Goal: Task Accomplishment & Management: Complete application form

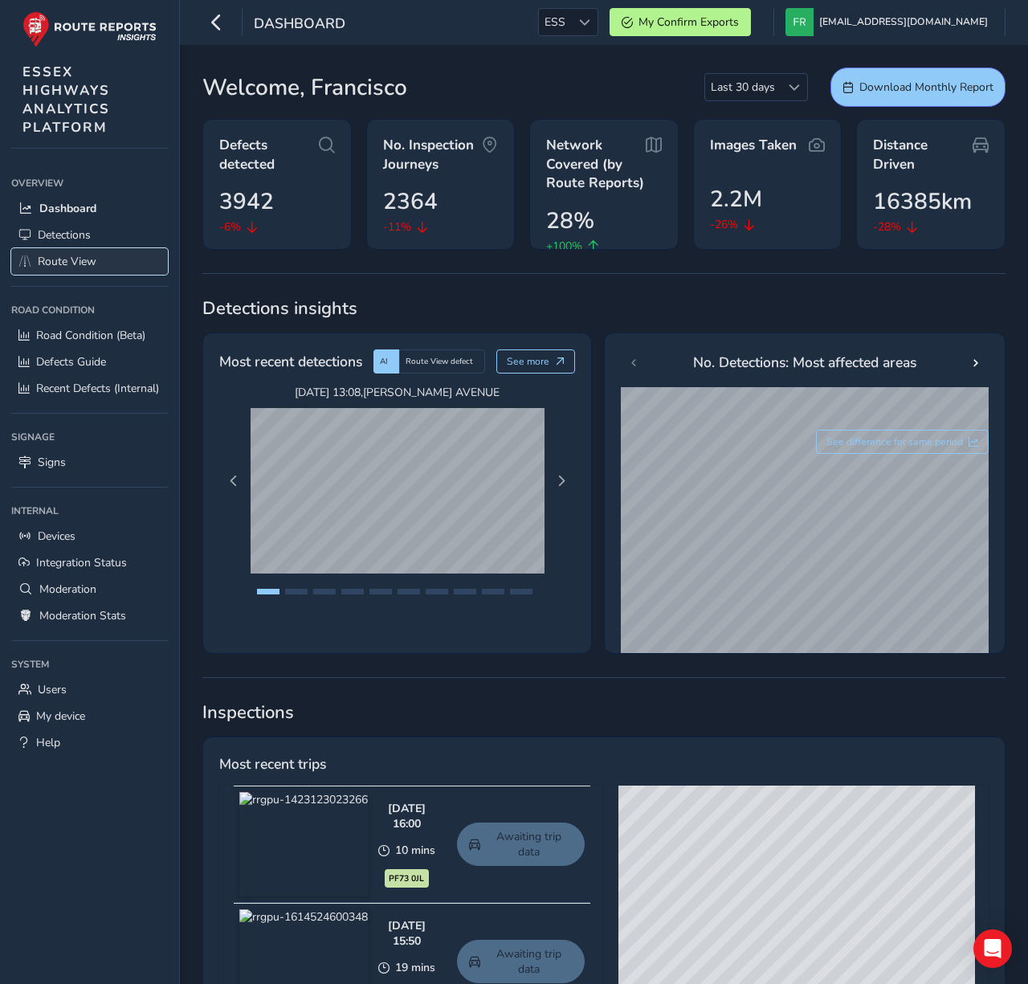
click at [93, 255] on span "Route View" at bounding box center [67, 261] width 59 height 15
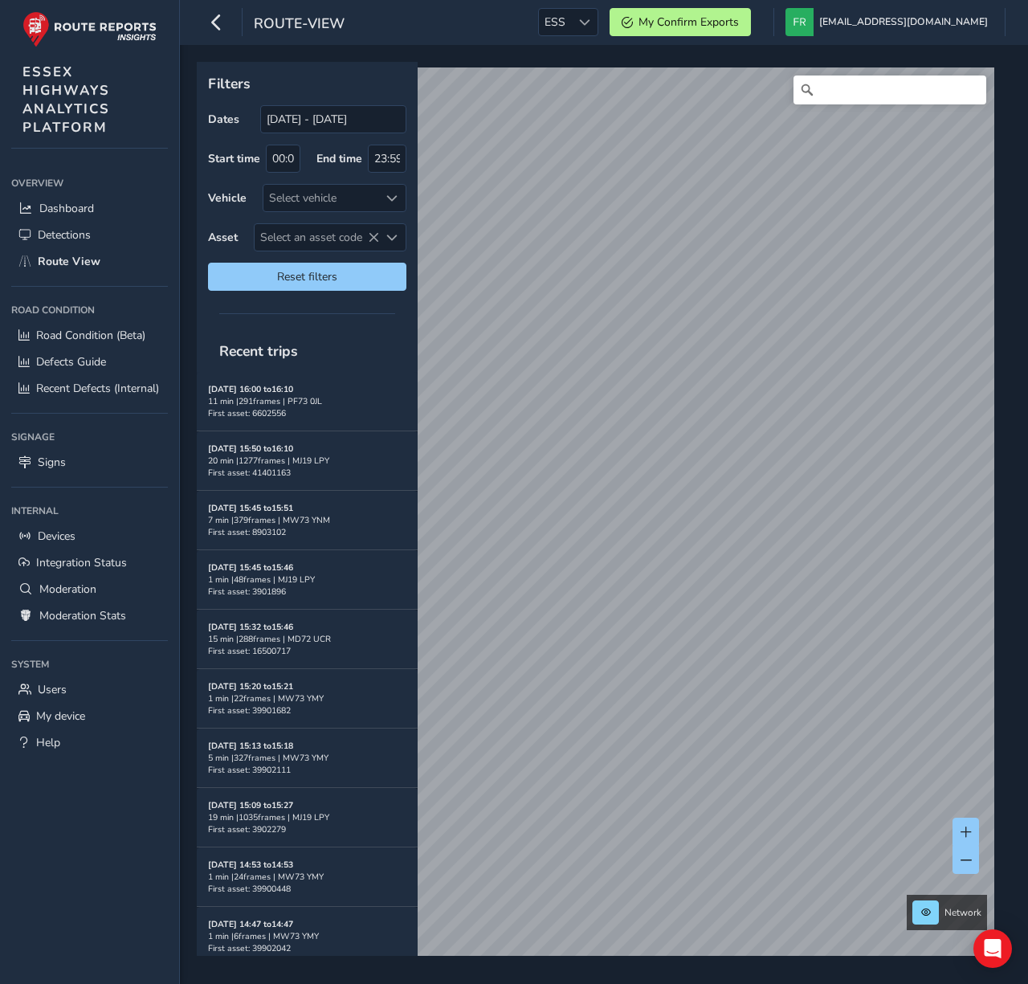
click at [611, 36] on div "route-view ESS ESS My Confirm Exports [EMAIL_ADDRESS][DOMAIN_NAME] Colour Schem…" at bounding box center [604, 22] width 848 height 45
click at [571, 30] on span "ESS" at bounding box center [555, 22] width 32 height 26
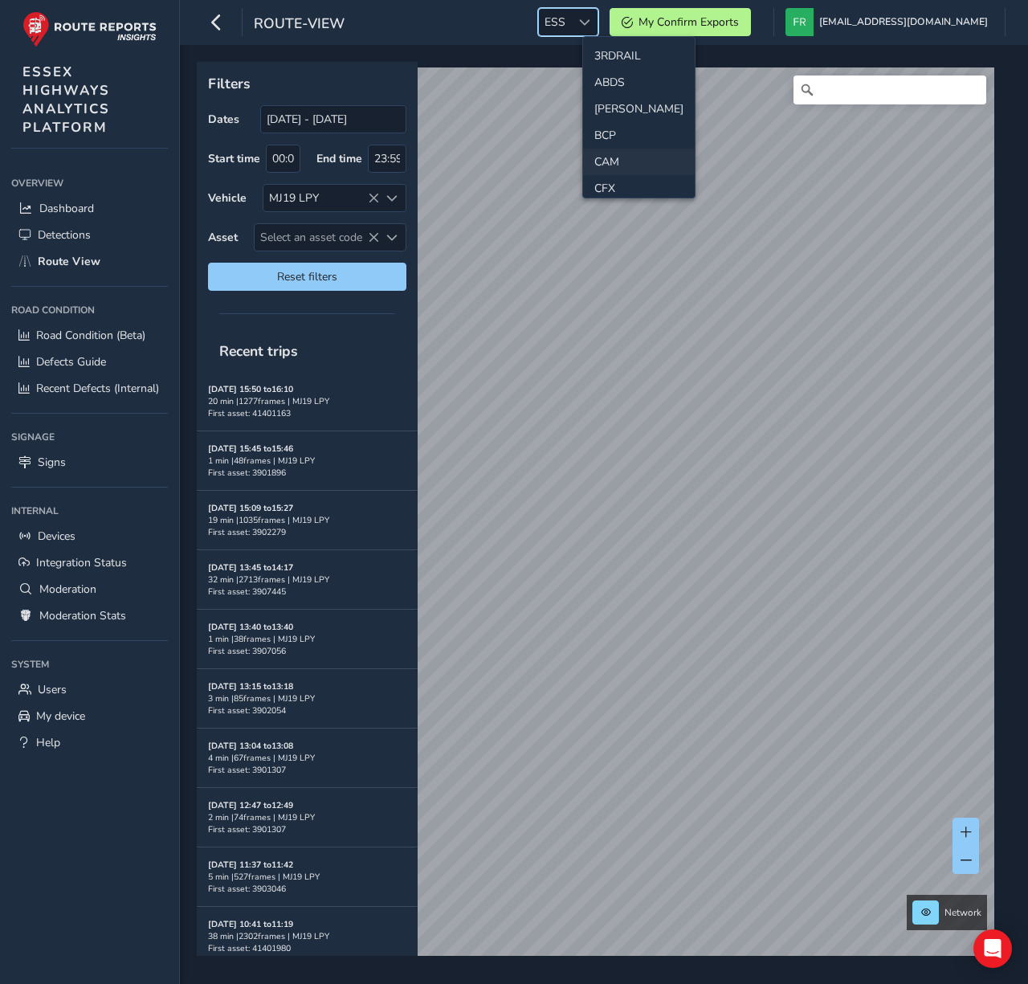
click at [628, 165] on li "CAM" at bounding box center [639, 162] width 112 height 26
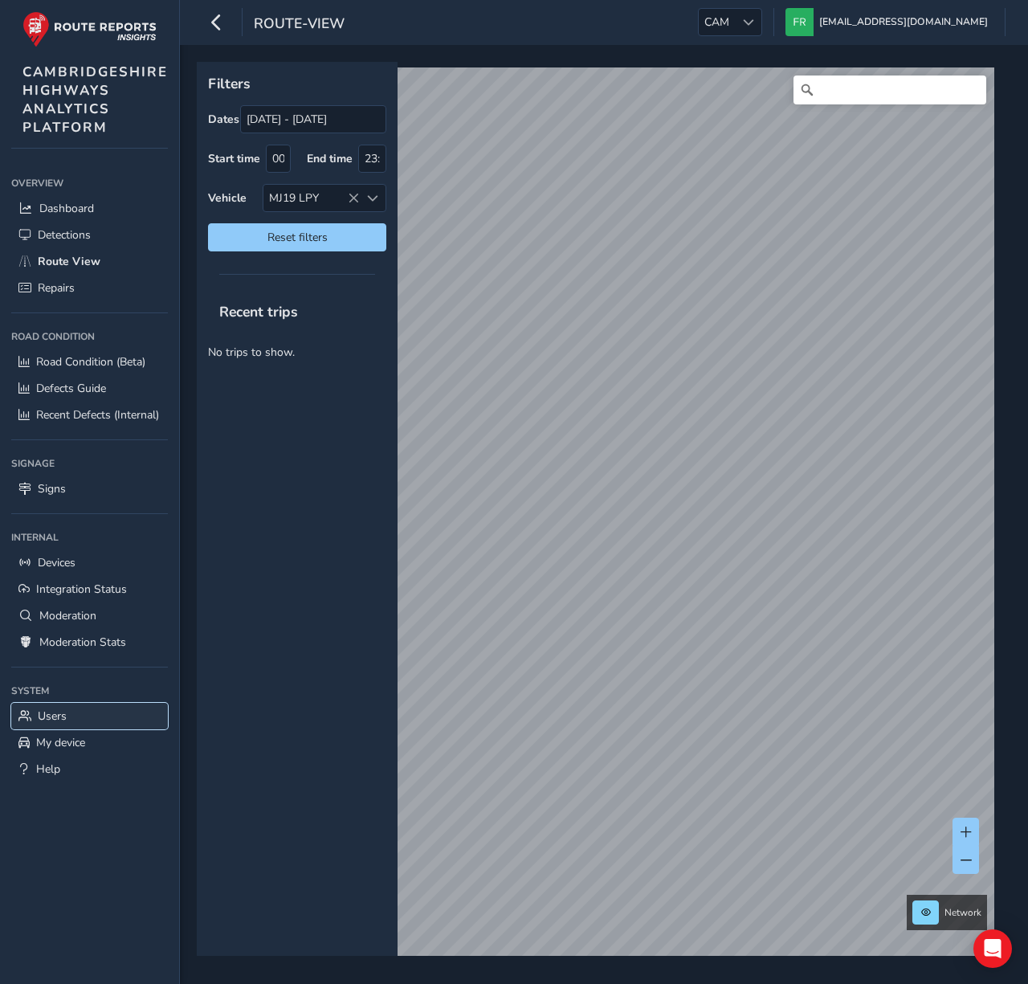
click at [79, 711] on link "Users" at bounding box center [89, 716] width 157 height 26
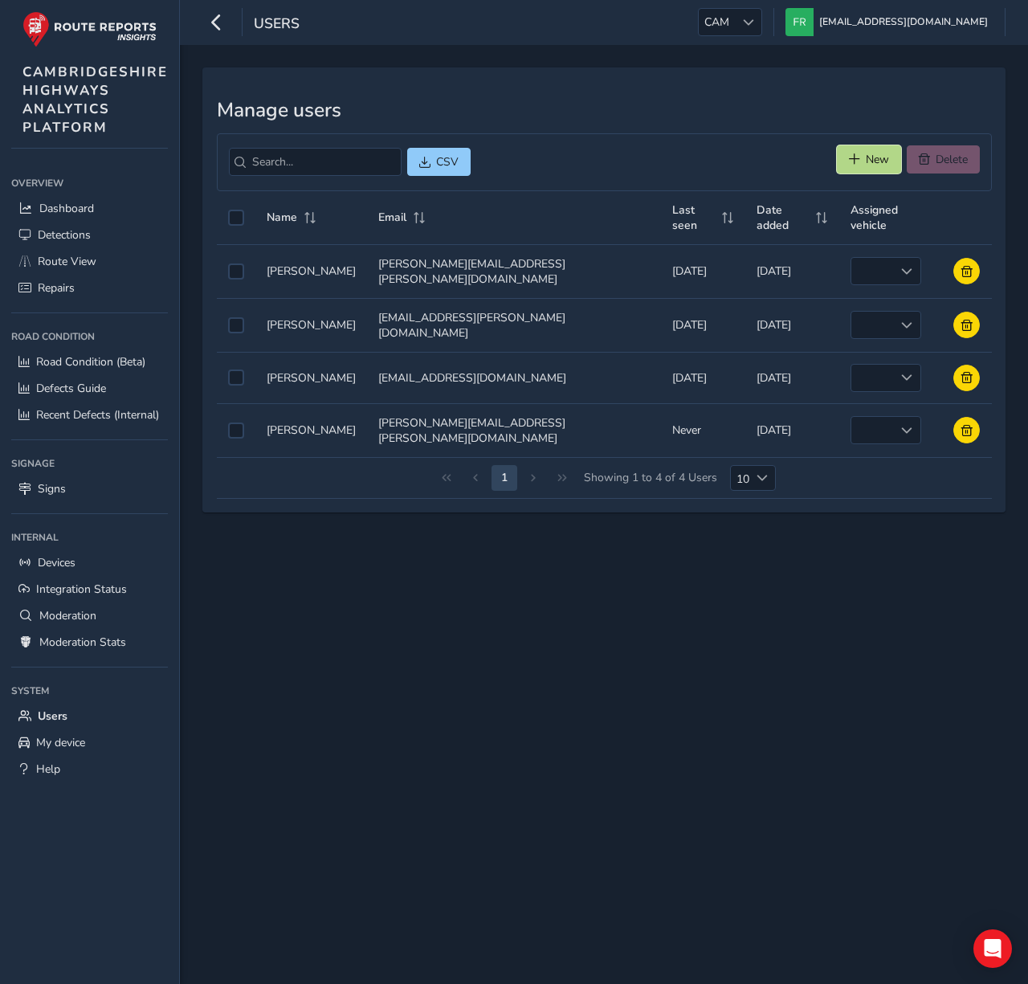
click at [874, 169] on button "New" at bounding box center [869, 159] width 64 height 28
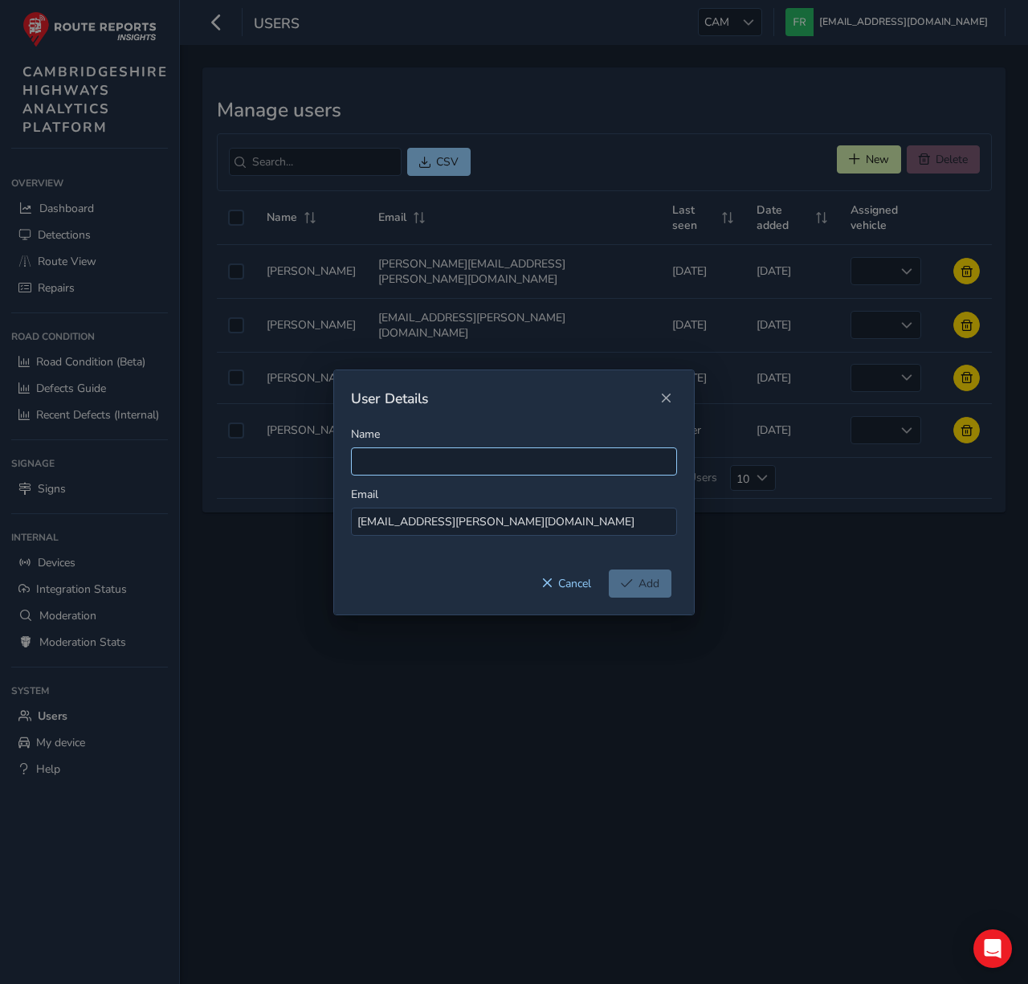
type input "[EMAIL_ADDRESS][PERSON_NAME][DOMAIN_NAME]"
click at [395, 468] on input "Name" at bounding box center [514, 461] width 326 height 28
type input "[PERSON_NAME]"
click at [657, 589] on span "Add" at bounding box center [648, 583] width 21 height 15
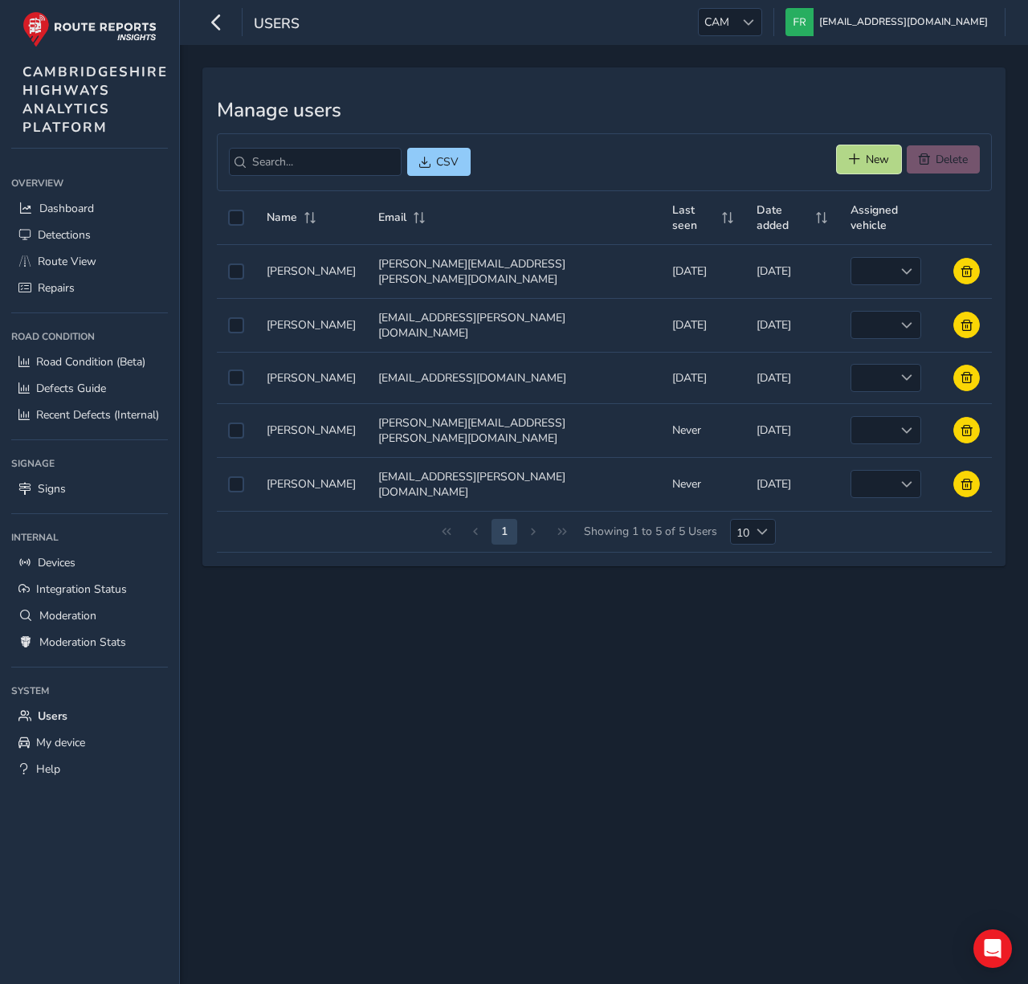
click at [866, 166] on span "New" at bounding box center [877, 159] width 23 height 15
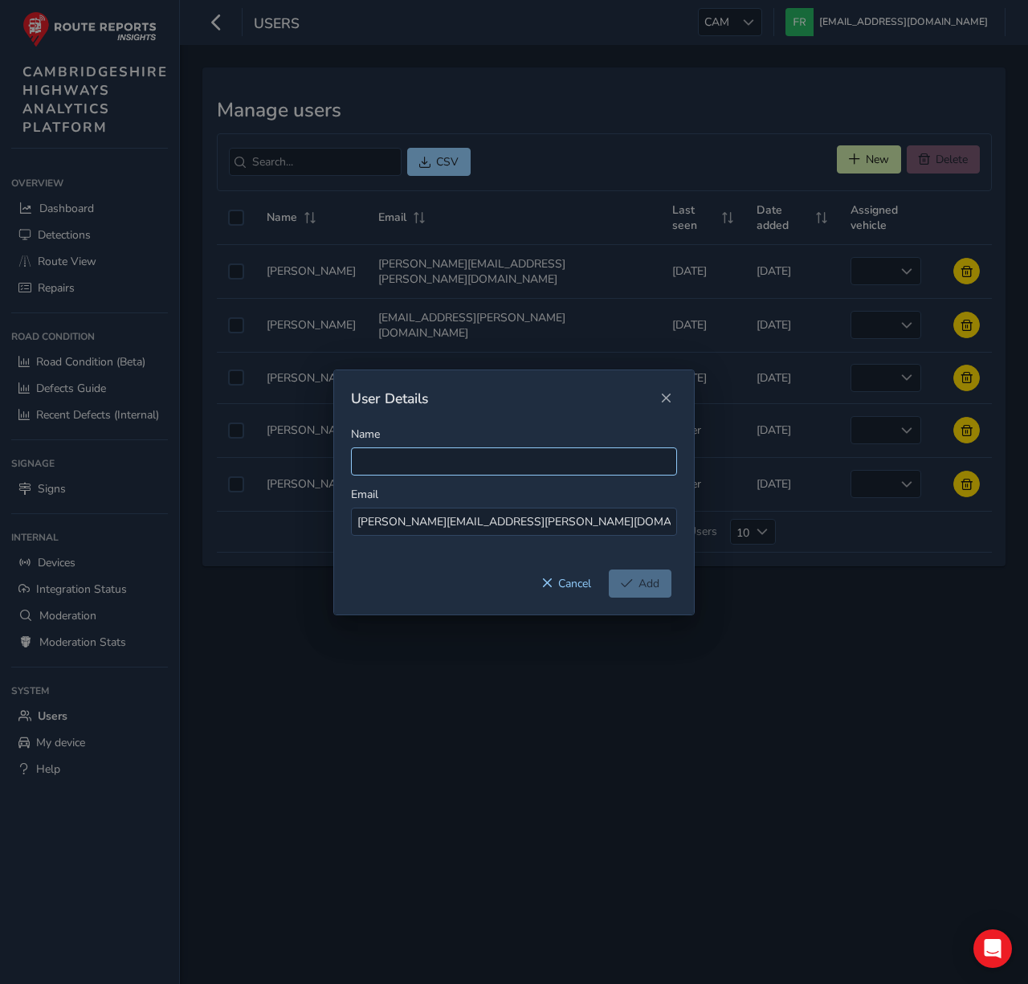
type input "[PERSON_NAME][EMAIL_ADDRESS][PERSON_NAME][DOMAIN_NAME]"
click at [533, 462] on input "Name" at bounding box center [514, 461] width 326 height 28
type input "[PERSON_NAME]"
click at [640, 589] on span "Add" at bounding box center [648, 583] width 21 height 15
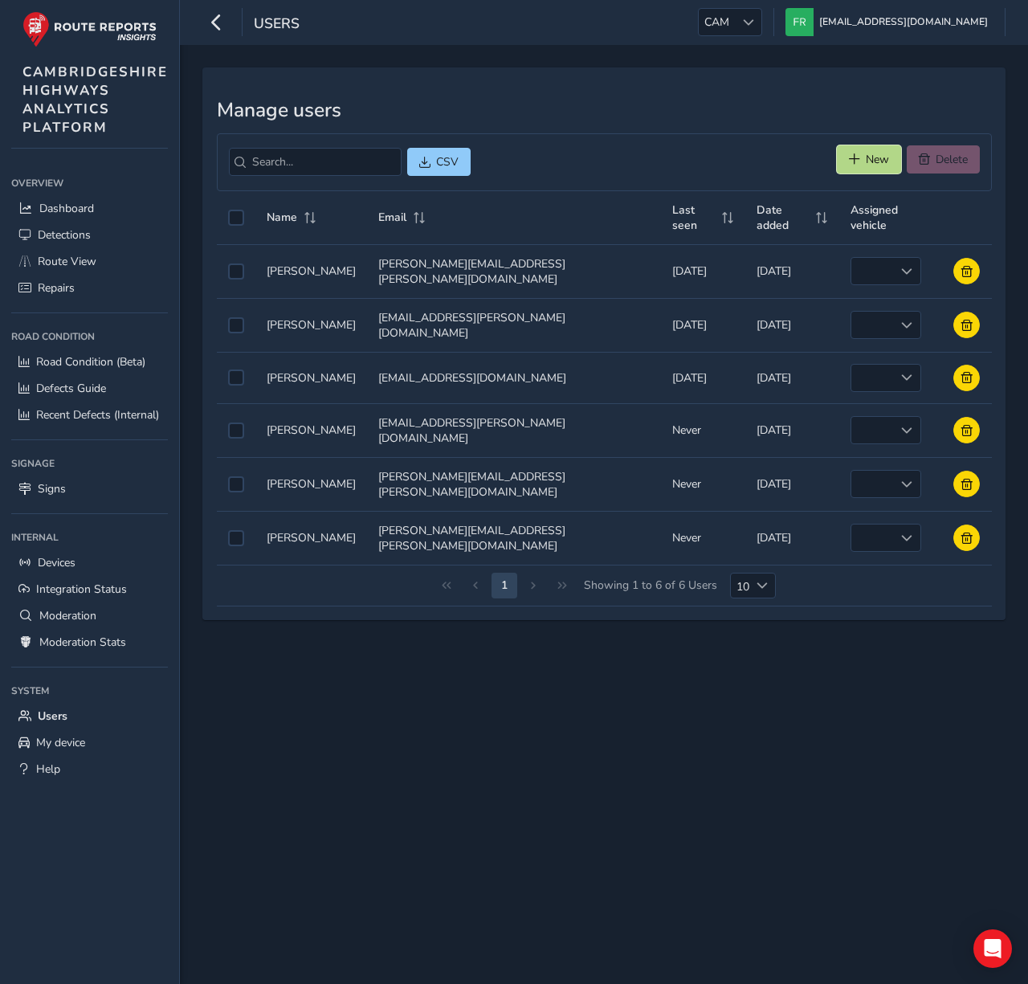
click at [893, 156] on button "New" at bounding box center [869, 159] width 64 height 28
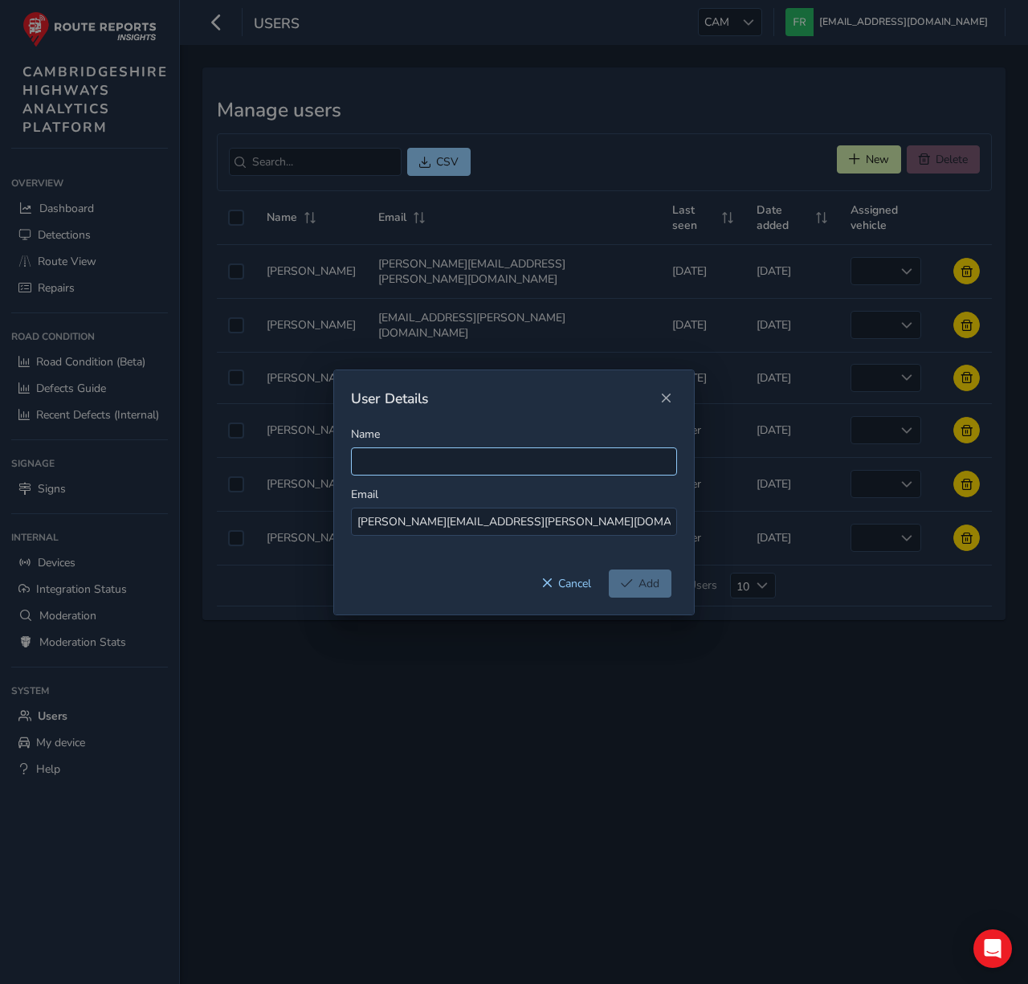
type input "[PERSON_NAME][EMAIL_ADDRESS][PERSON_NAME][DOMAIN_NAME]"
click at [483, 455] on input "Name" at bounding box center [514, 461] width 326 height 28
type input "[PERSON_NAME]"
click at [644, 581] on span "Add" at bounding box center [648, 583] width 21 height 15
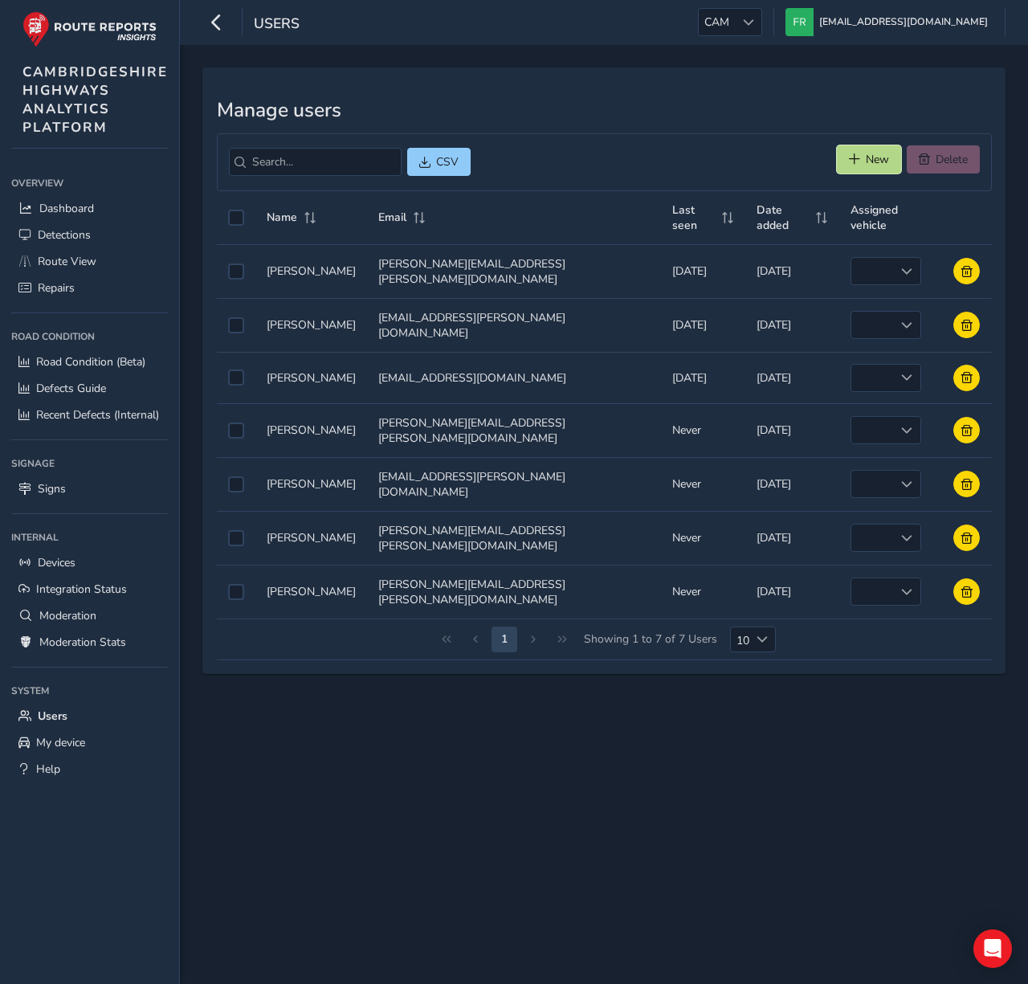
click at [887, 163] on button "New" at bounding box center [869, 159] width 64 height 28
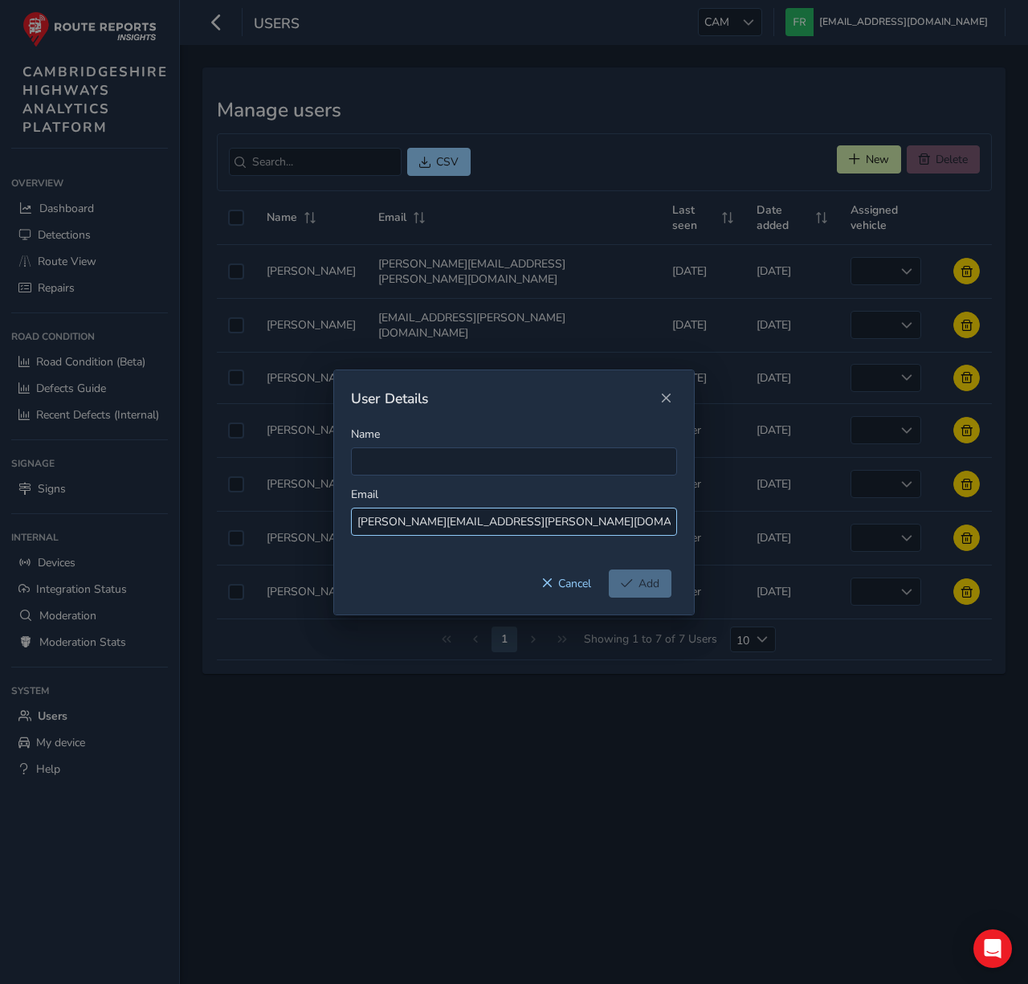
click at [374, 527] on input "[PERSON_NAME][EMAIL_ADDRESS][PERSON_NAME][DOMAIN_NAME]" at bounding box center [514, 521] width 326 height 28
type input "[PERSON_NAME][EMAIL_ADDRESS][PERSON_NAME][DOMAIN_NAME]"
click at [390, 466] on input "Name" at bounding box center [514, 461] width 326 height 28
paste input "[PERSON_NAME]"
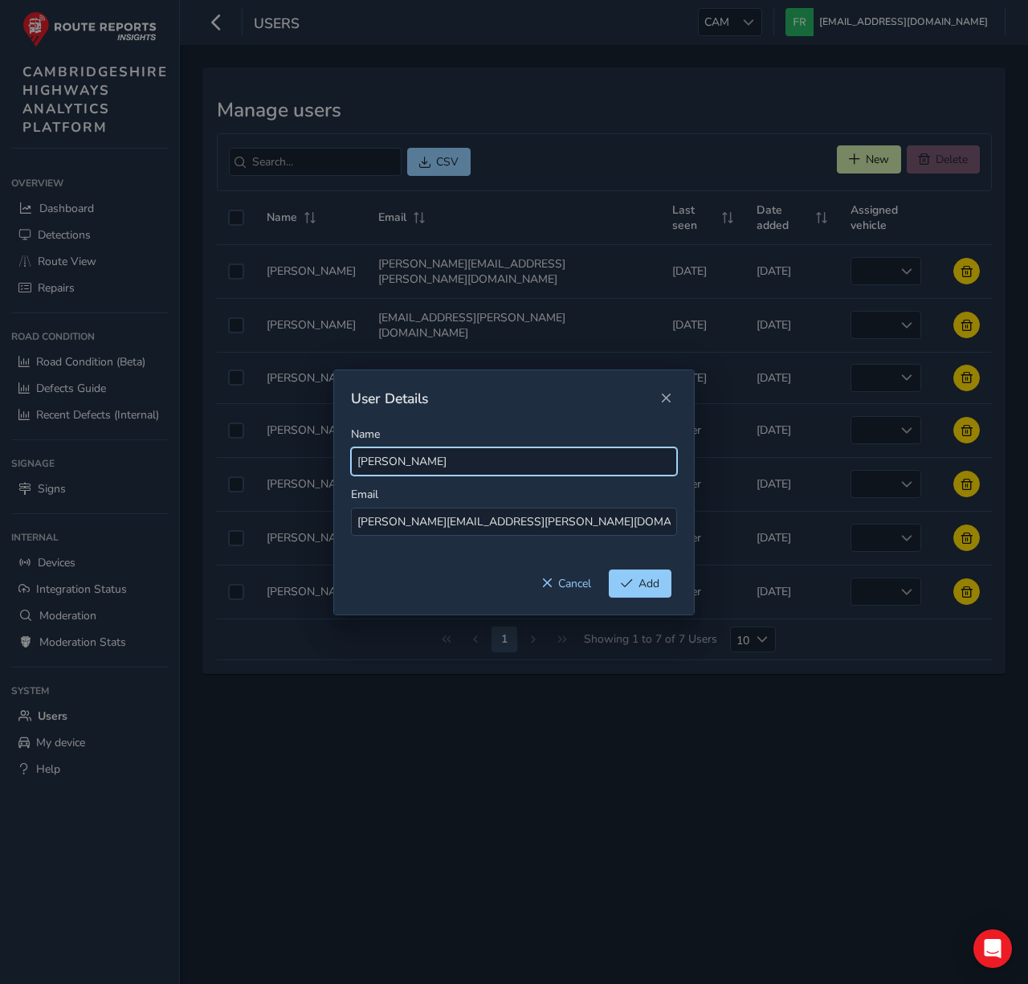
click at [426, 460] on input "[PERSON_NAME]" at bounding box center [514, 461] width 326 height 28
type input "[PERSON_NAME]"
click at [658, 586] on span "Add" at bounding box center [648, 583] width 21 height 15
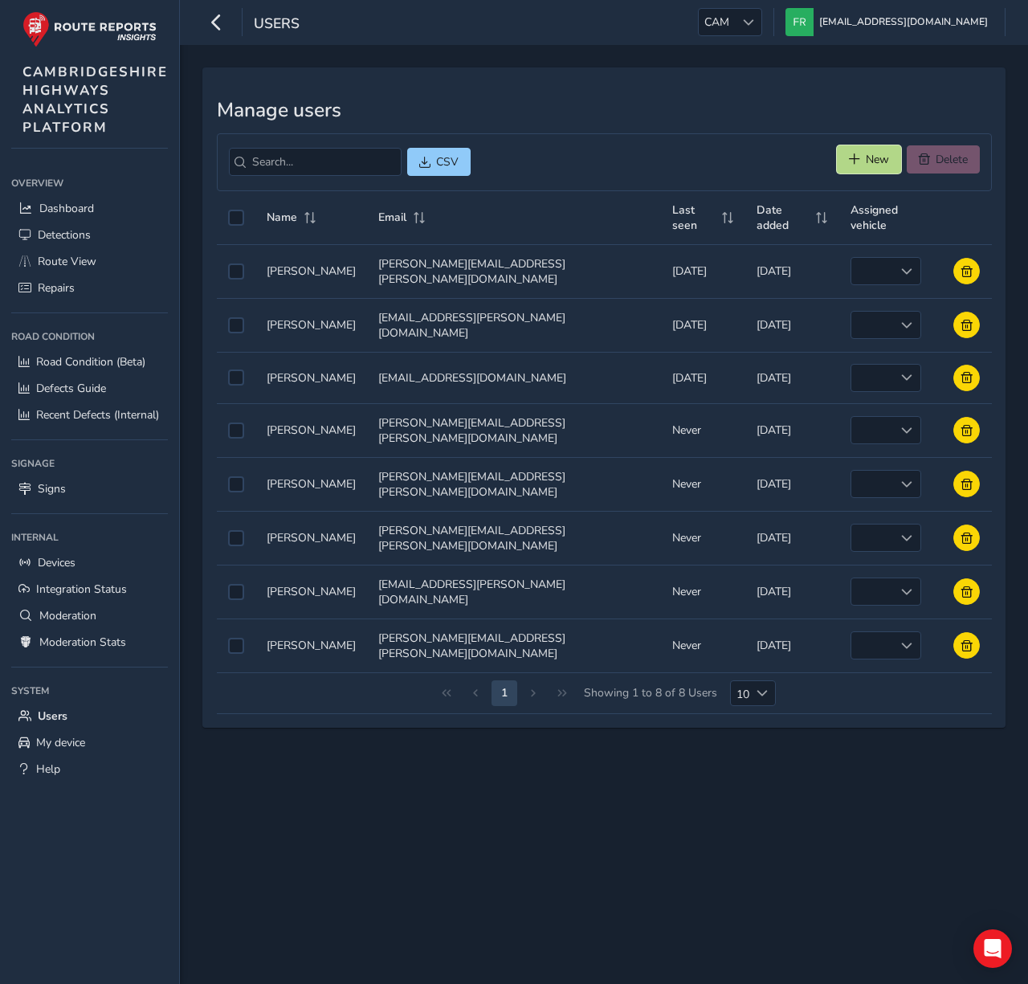
click at [842, 167] on button "New" at bounding box center [869, 159] width 64 height 28
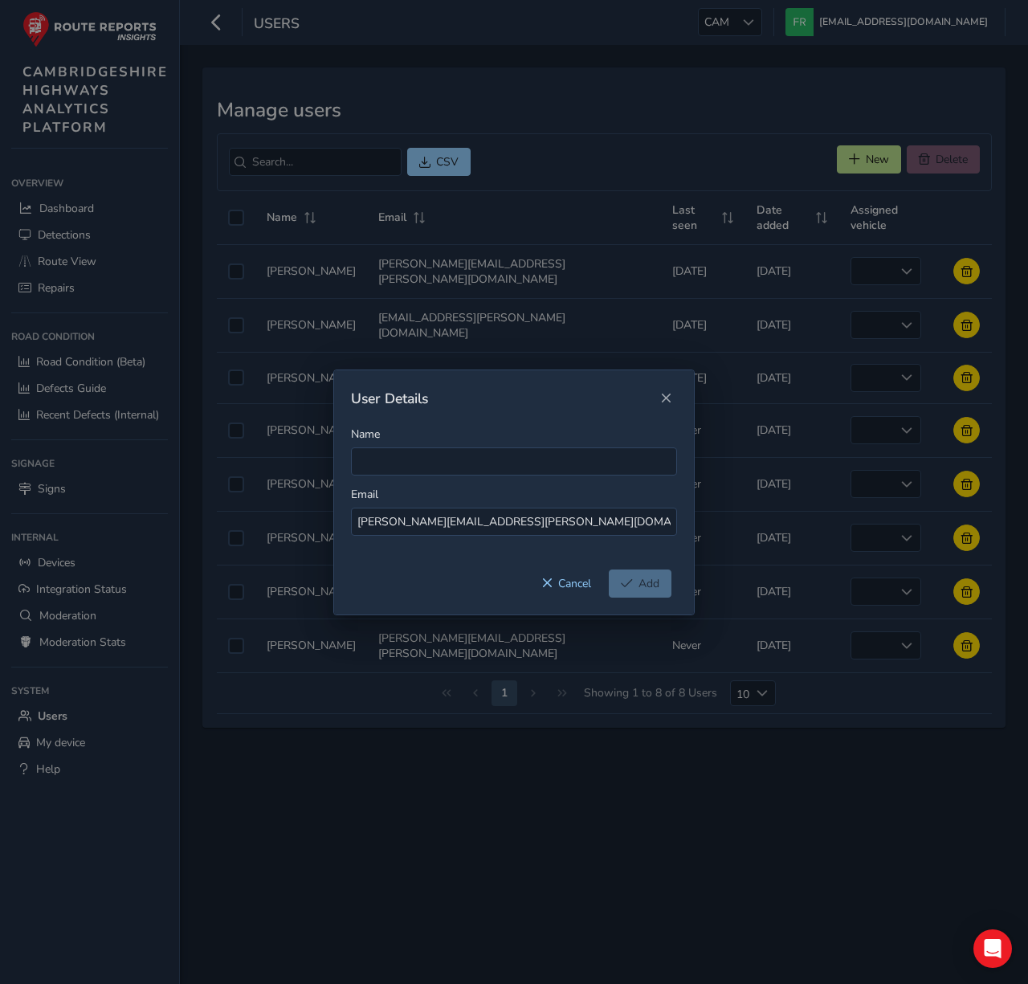
type input "[PERSON_NAME][EMAIL_ADDRESS][PERSON_NAME][DOMAIN_NAME]"
type input "[PERSON_NAME]"
click at [632, 579] on span "Add" at bounding box center [627, 582] width 12 height 11
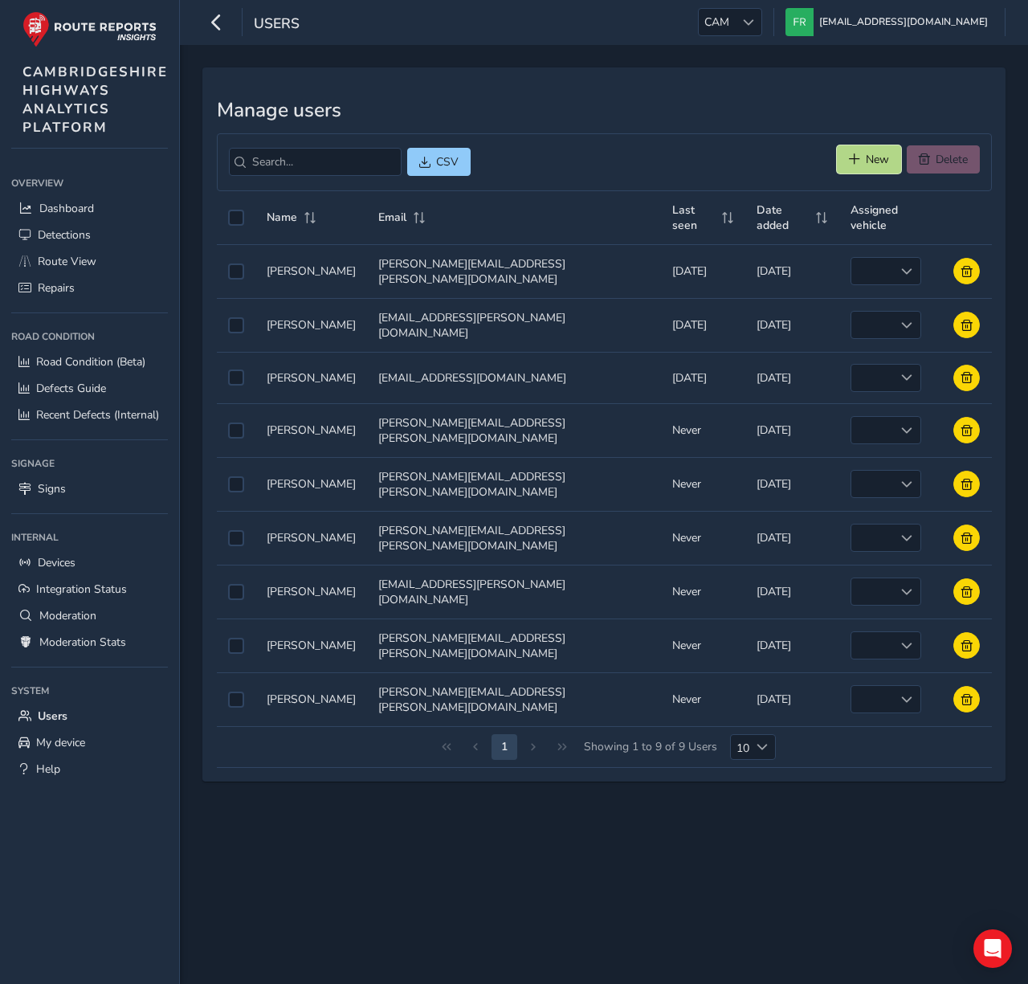
click at [880, 157] on span "New" at bounding box center [877, 159] width 23 height 15
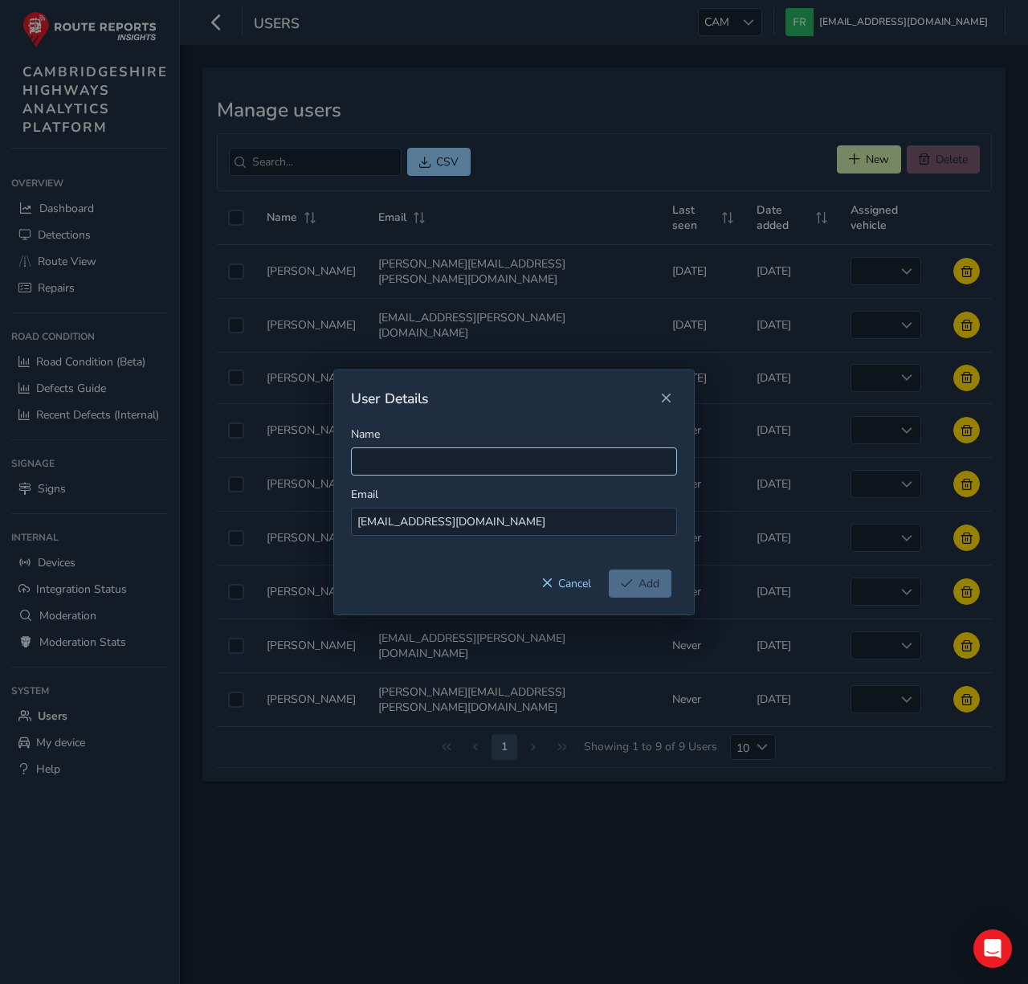
type input "[EMAIL_ADDRESS][DOMAIN_NAME]"
click at [375, 458] on input "Name" at bounding box center [514, 461] width 326 height 28
type input "I"
type input "[PERSON_NAME]"
click at [624, 585] on span "Add" at bounding box center [627, 582] width 12 height 11
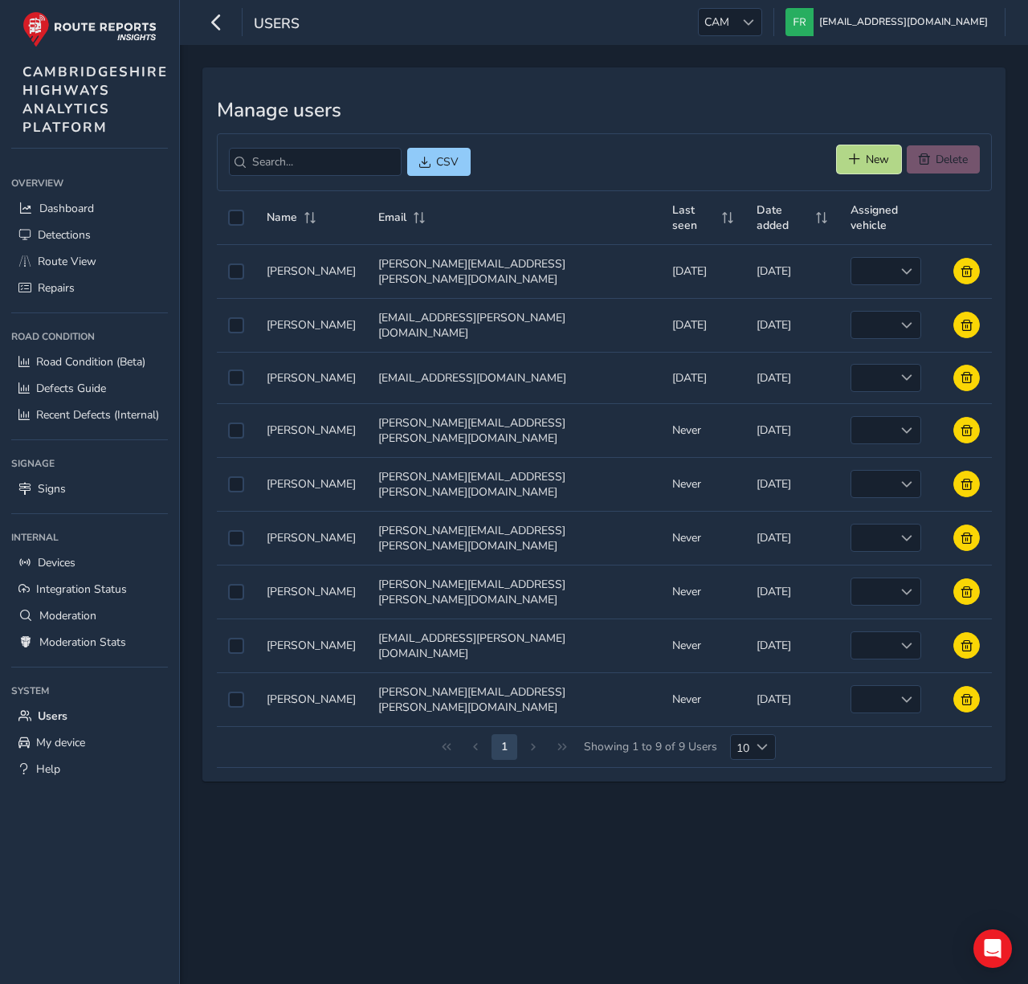
click at [866, 164] on span "New" at bounding box center [877, 159] width 23 height 15
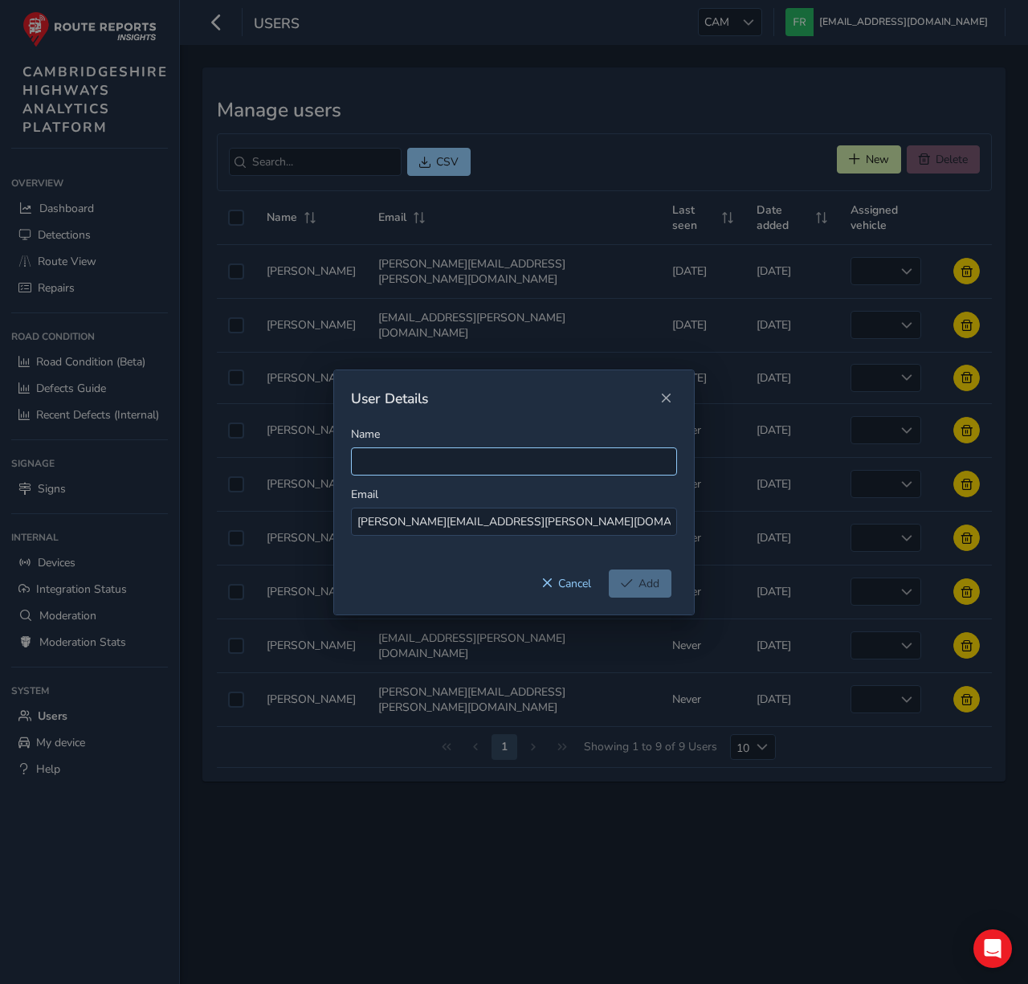
type input "[PERSON_NAME][EMAIL_ADDRESS][PERSON_NAME][DOMAIN_NAME]"
click at [438, 447] on input "Name" at bounding box center [514, 461] width 326 height 28
type input "[PERSON_NAME]"
click at [659, 593] on button "Add" at bounding box center [640, 583] width 63 height 28
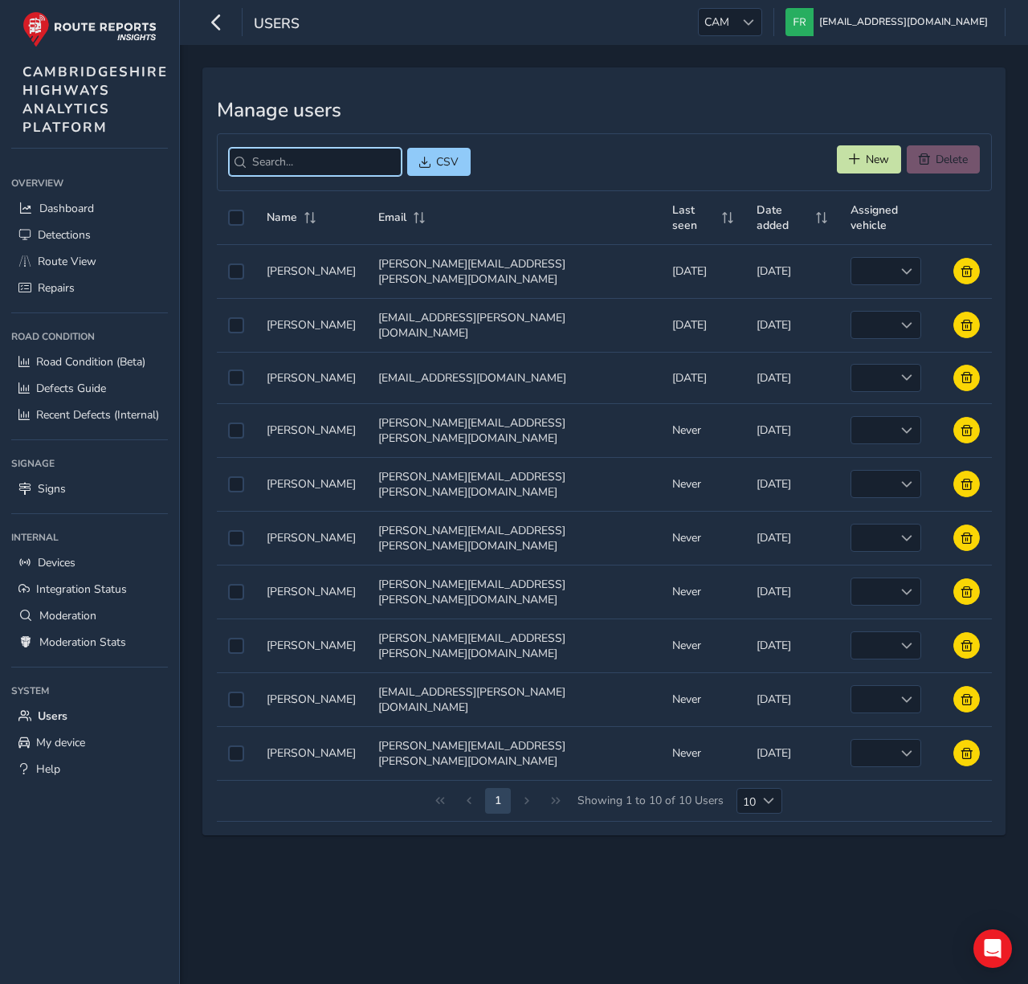
click at [324, 167] on input "search" at bounding box center [315, 162] width 173 height 28
click at [866, 157] on span "New" at bounding box center [877, 159] width 23 height 15
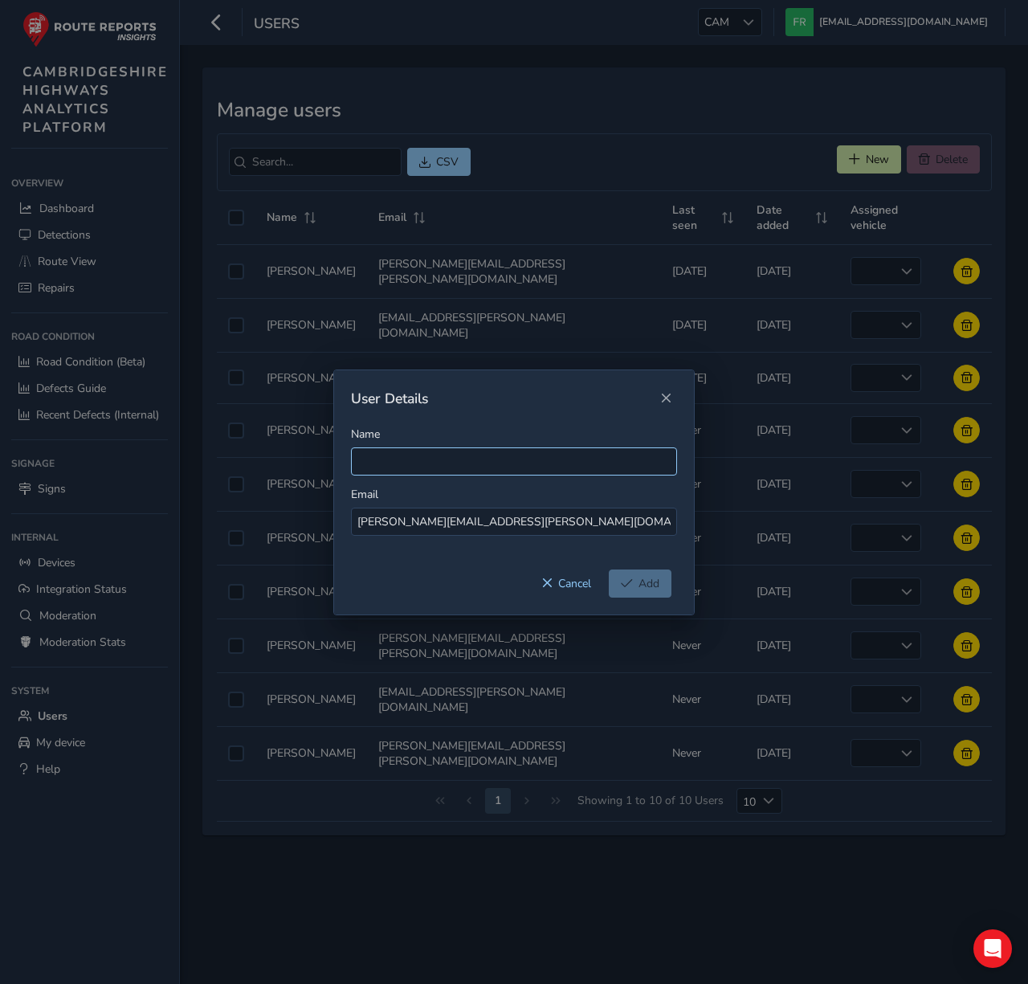
type input "[PERSON_NAME][EMAIL_ADDRESS][PERSON_NAME][DOMAIN_NAME]"
click at [494, 460] on input "Name" at bounding box center [514, 461] width 326 height 28
type input "[PERSON_NAME]"
click at [623, 571] on button "Add" at bounding box center [640, 583] width 63 height 28
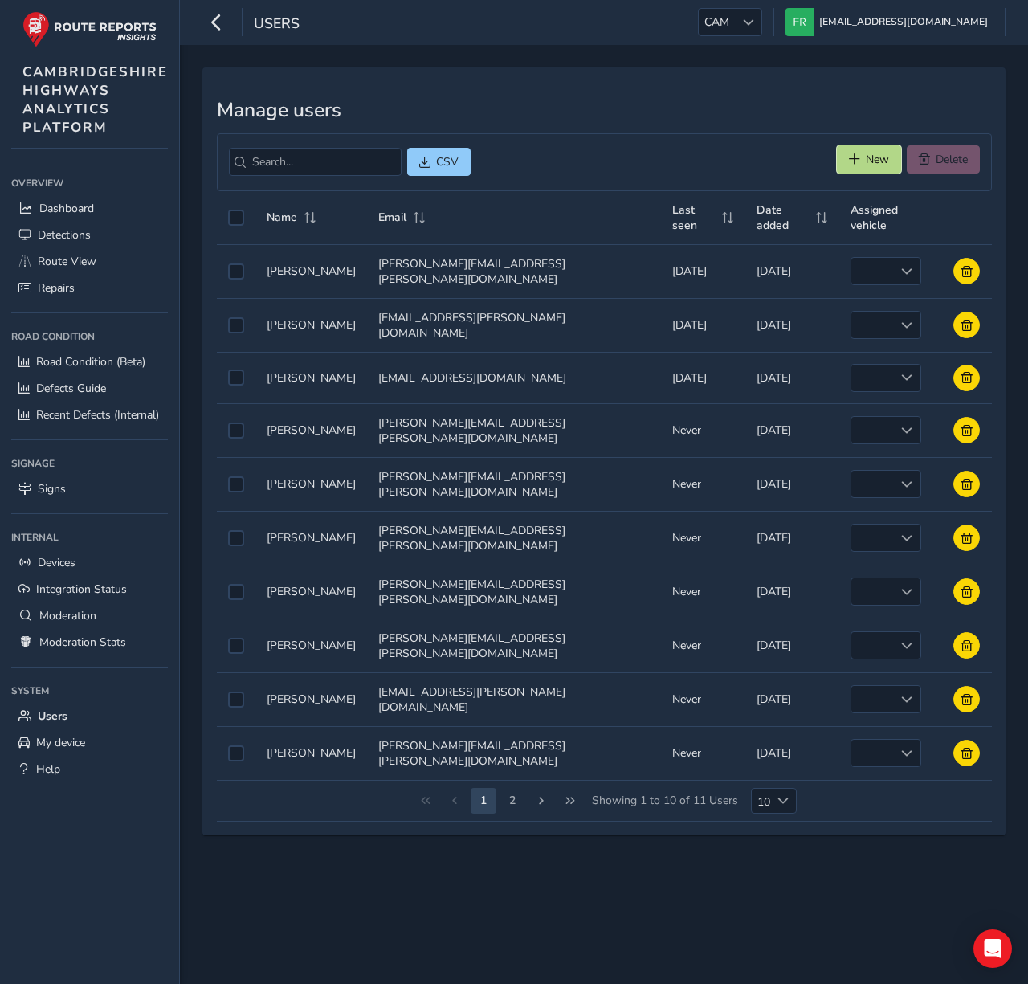
click at [849, 161] on span "New" at bounding box center [854, 158] width 11 height 11
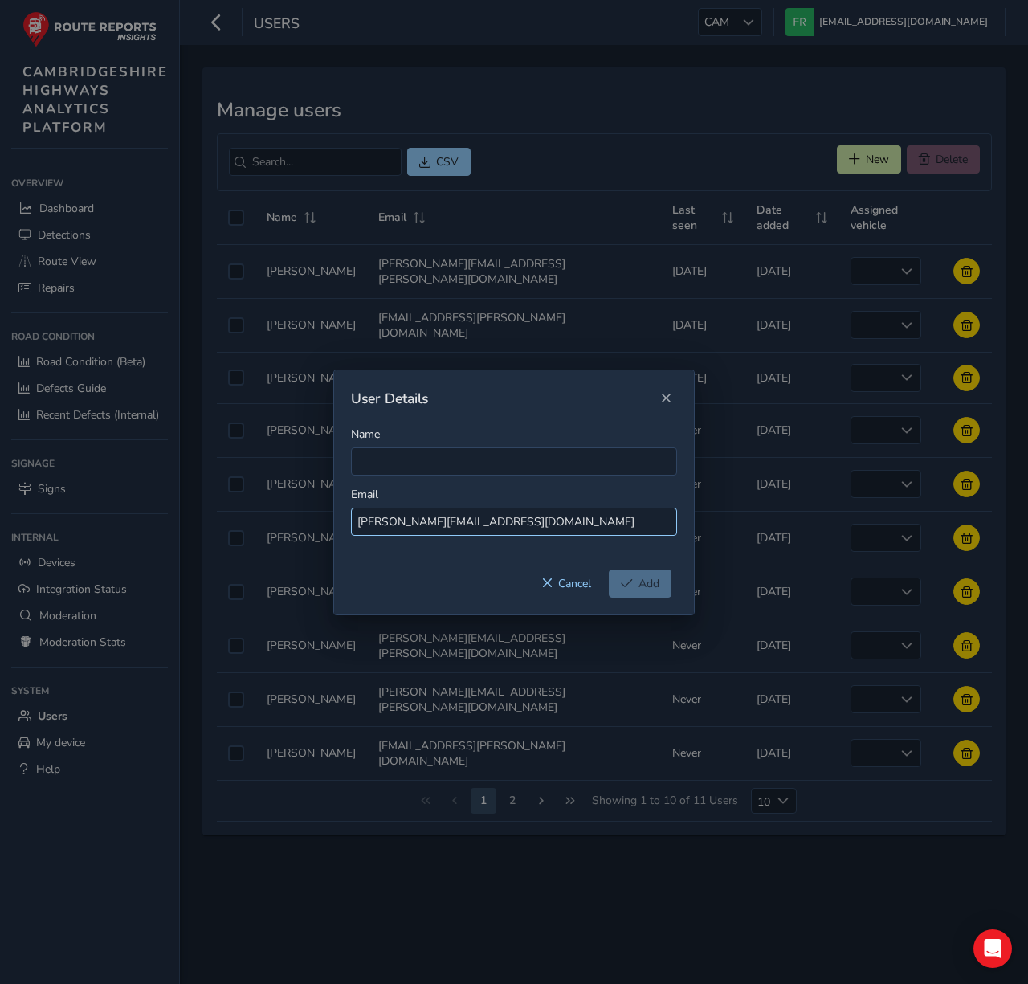
click at [384, 518] on input "[PERSON_NAME][EMAIL_ADDRESS][DOMAIN_NAME]" at bounding box center [514, 521] width 326 height 28
type input "[PERSON_NAME][EMAIL_ADDRESS][DOMAIN_NAME]"
click at [397, 467] on input "Name" at bounding box center [514, 461] width 326 height 28
paste input "[PERSON_NAME]"
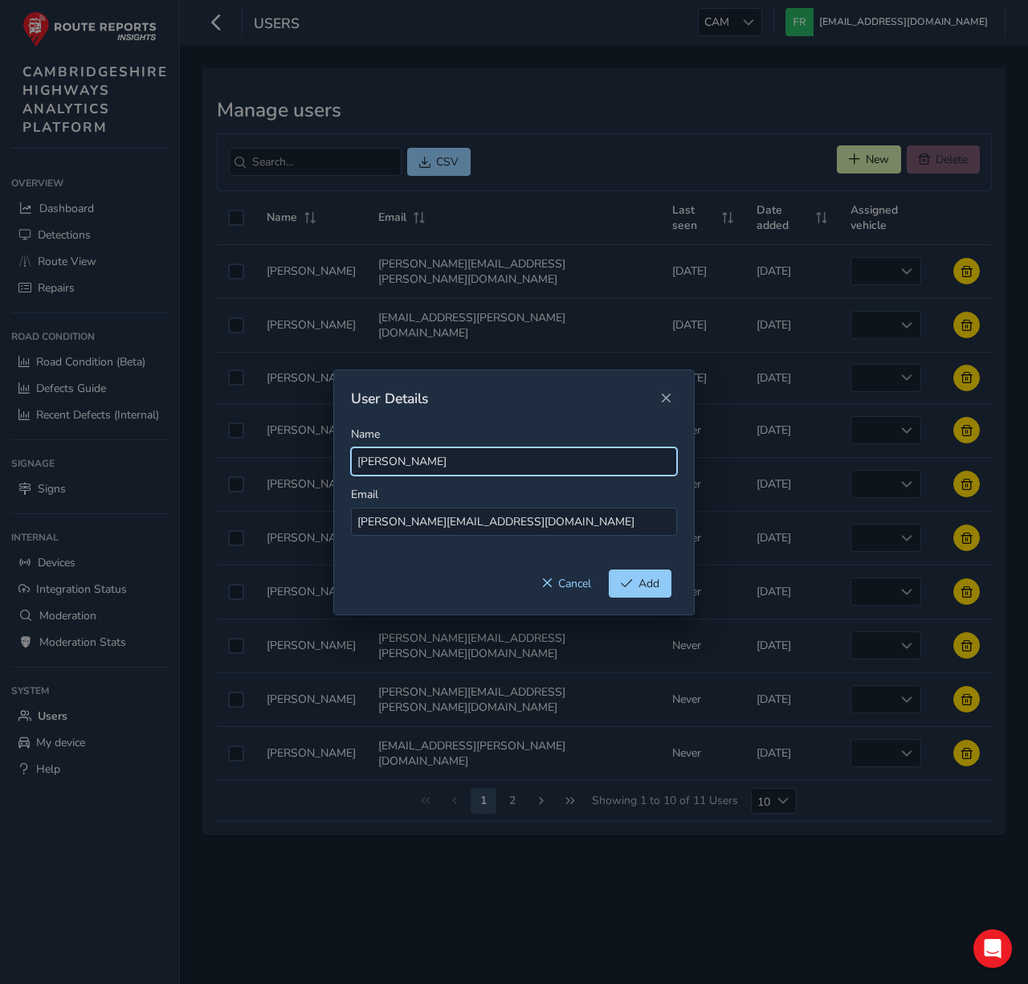
type input "[PERSON_NAME]"
click at [647, 597] on div "Cancel Add" at bounding box center [514, 591] width 360 height 45
click at [648, 595] on button "Add" at bounding box center [640, 583] width 63 height 28
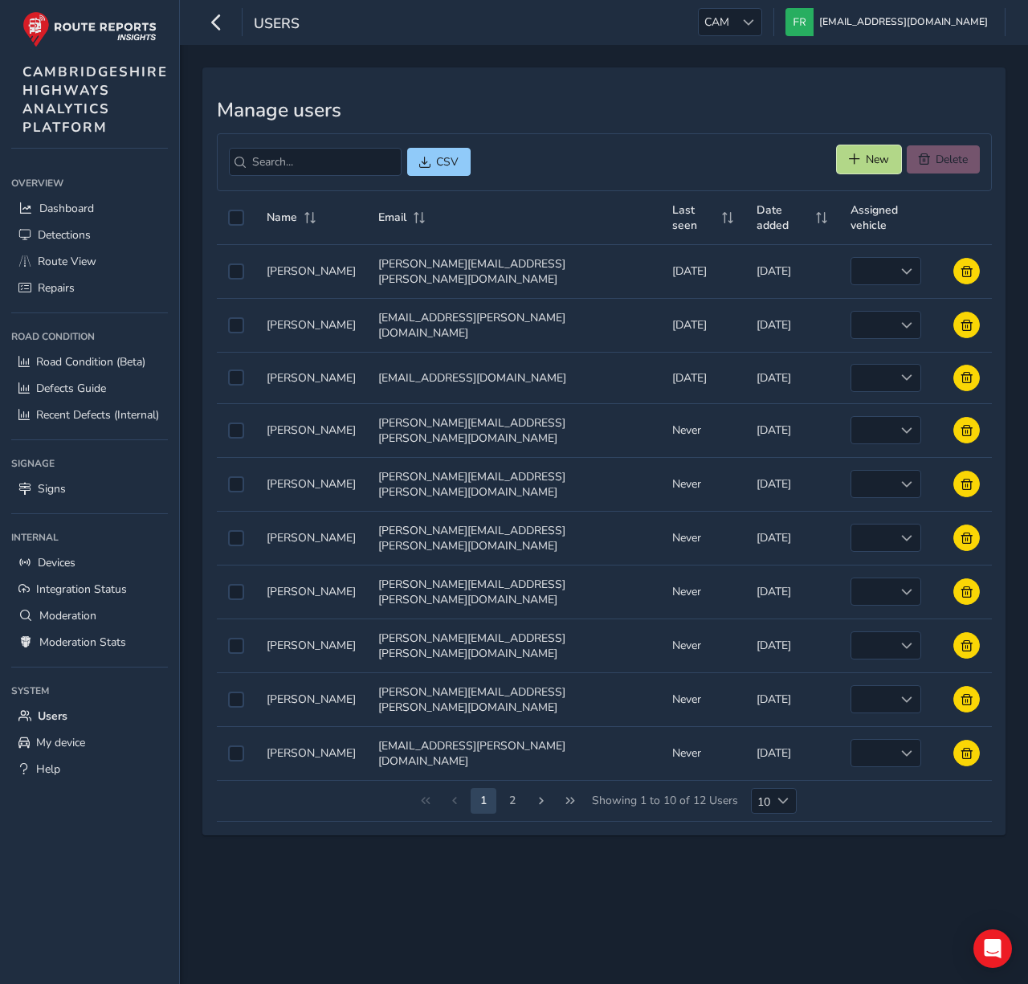
click at [866, 165] on span "New" at bounding box center [877, 159] width 23 height 15
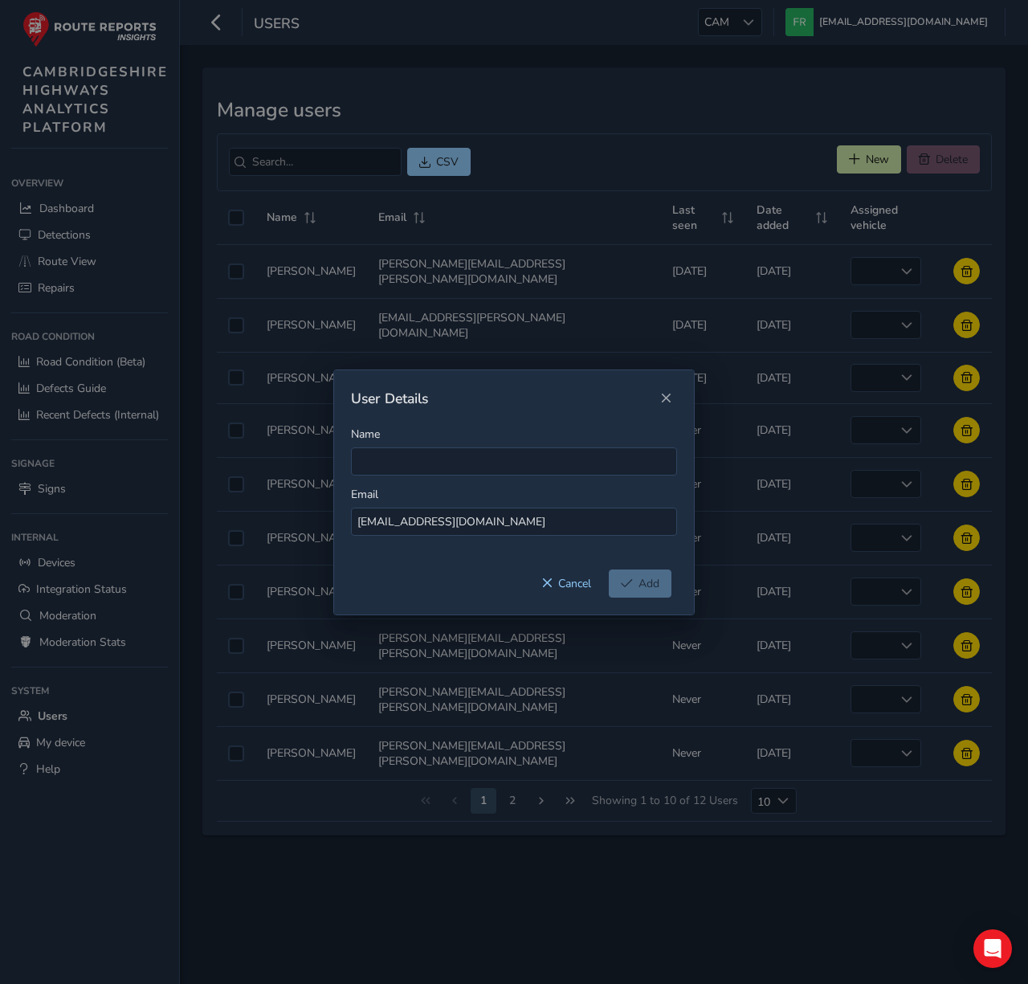
type input "[EMAIL_ADDRESS][DOMAIN_NAME]"
click at [454, 439] on div "Name" at bounding box center [514, 450] width 326 height 49
click at [377, 522] on input "[EMAIL_ADDRESS][DOMAIN_NAME]" at bounding box center [514, 521] width 326 height 28
click at [425, 465] on input "Name" at bounding box center [514, 461] width 326 height 28
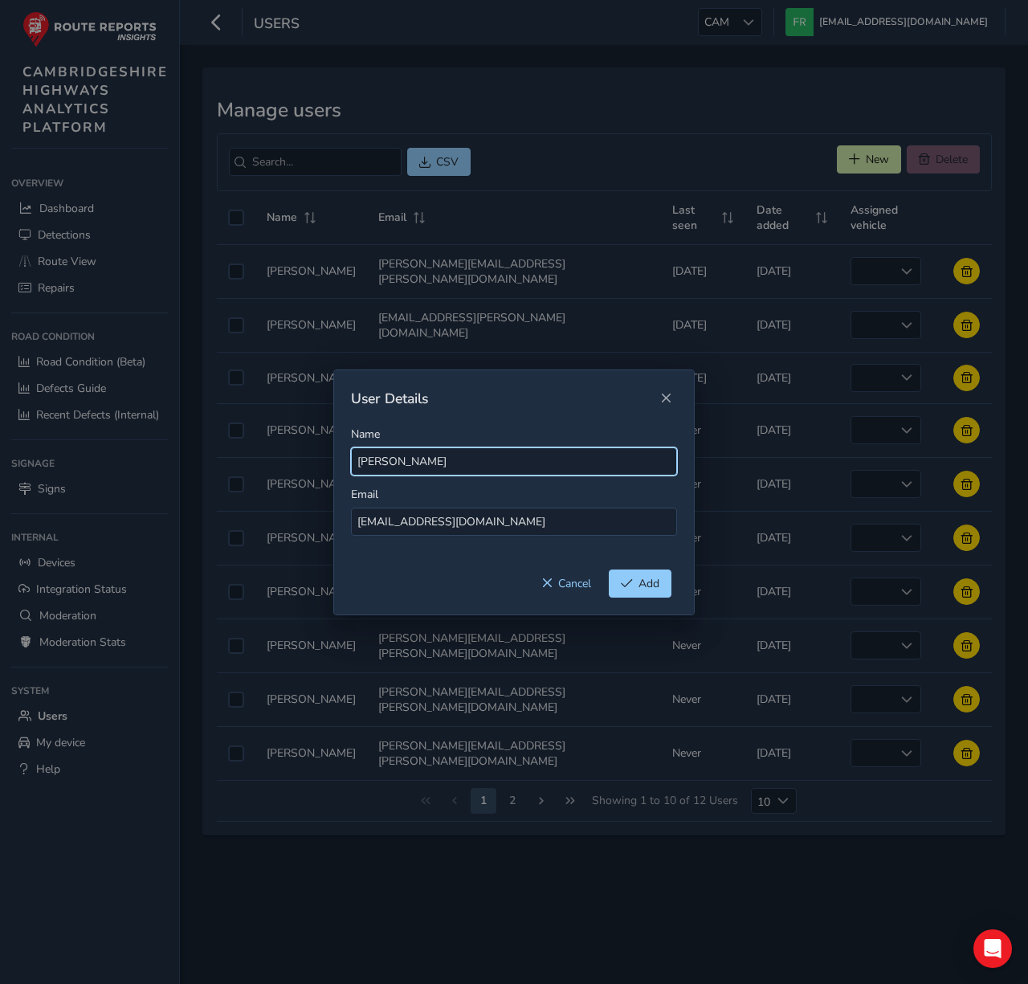
type input "[PERSON_NAME]"
click at [633, 600] on div "Cancel Add" at bounding box center [514, 591] width 360 height 45
click at [635, 592] on button "Add" at bounding box center [640, 583] width 63 height 28
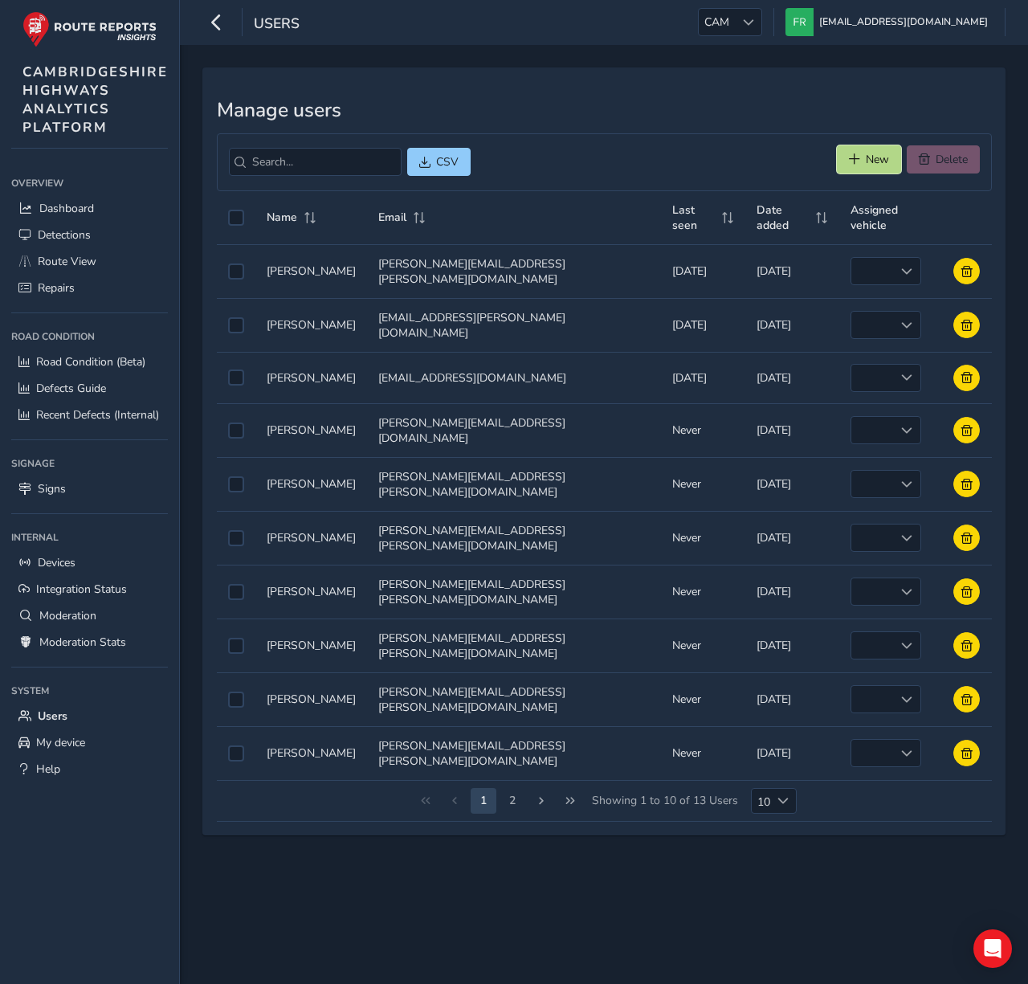
click at [859, 156] on button "New" at bounding box center [869, 159] width 64 height 28
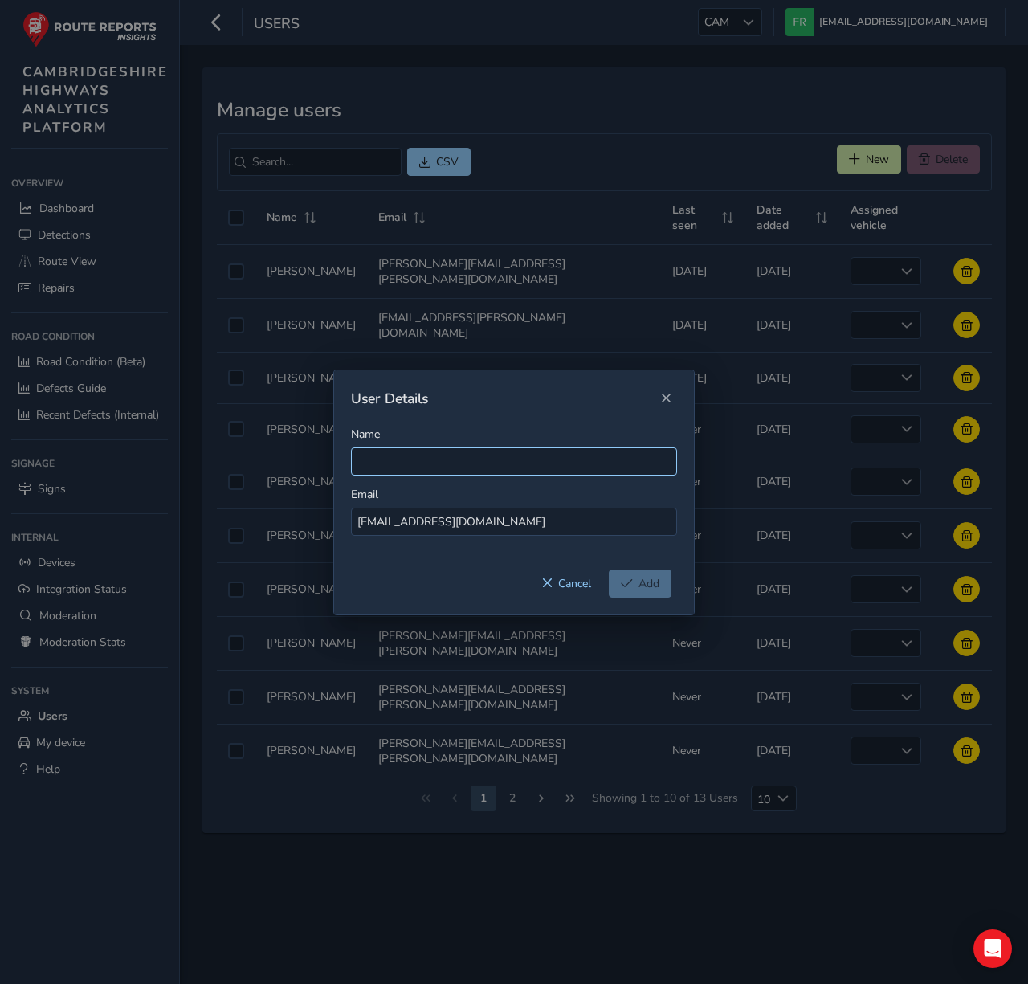
type input "[EMAIL_ADDRESS][DOMAIN_NAME]"
click at [420, 460] on input "Name" at bounding box center [514, 461] width 326 height 28
type input "[PERSON_NAME]"
click at [659, 581] on button "Add" at bounding box center [640, 583] width 63 height 28
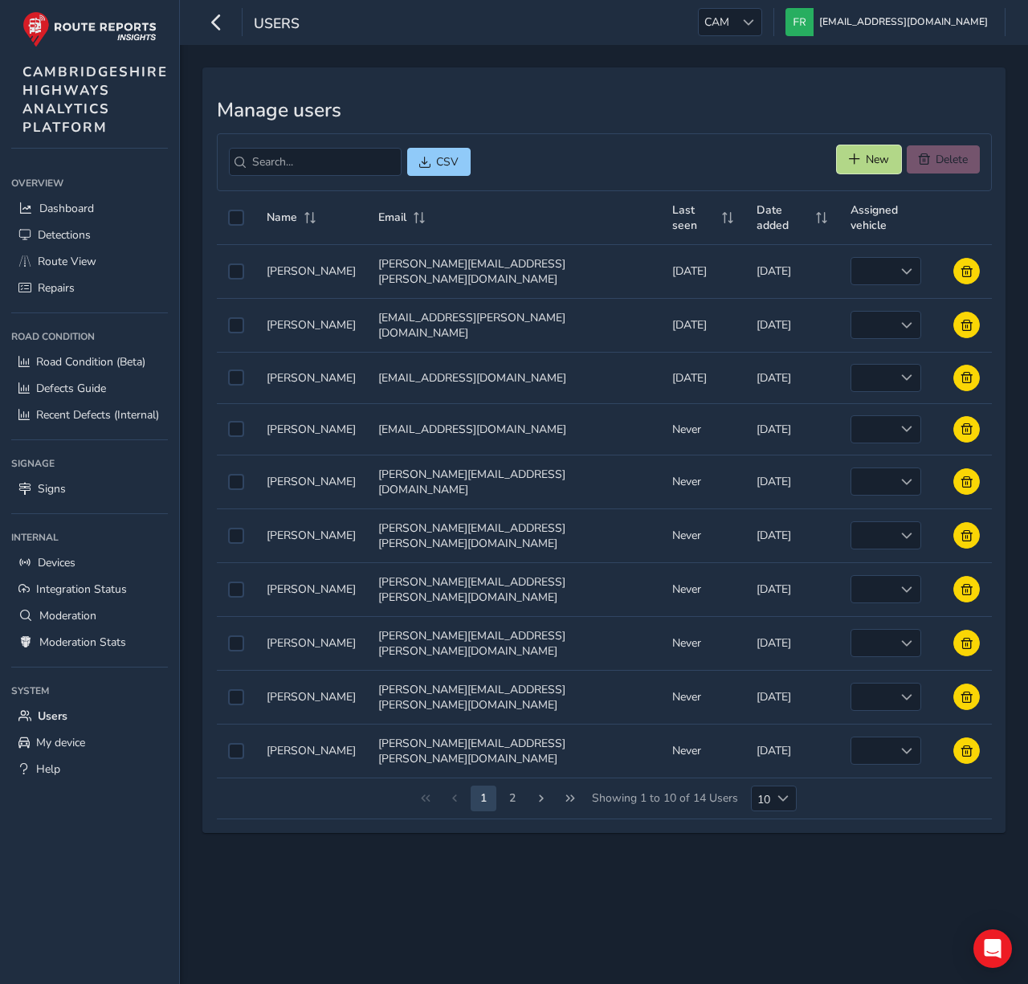
click at [854, 161] on span "New" at bounding box center [854, 158] width 11 height 11
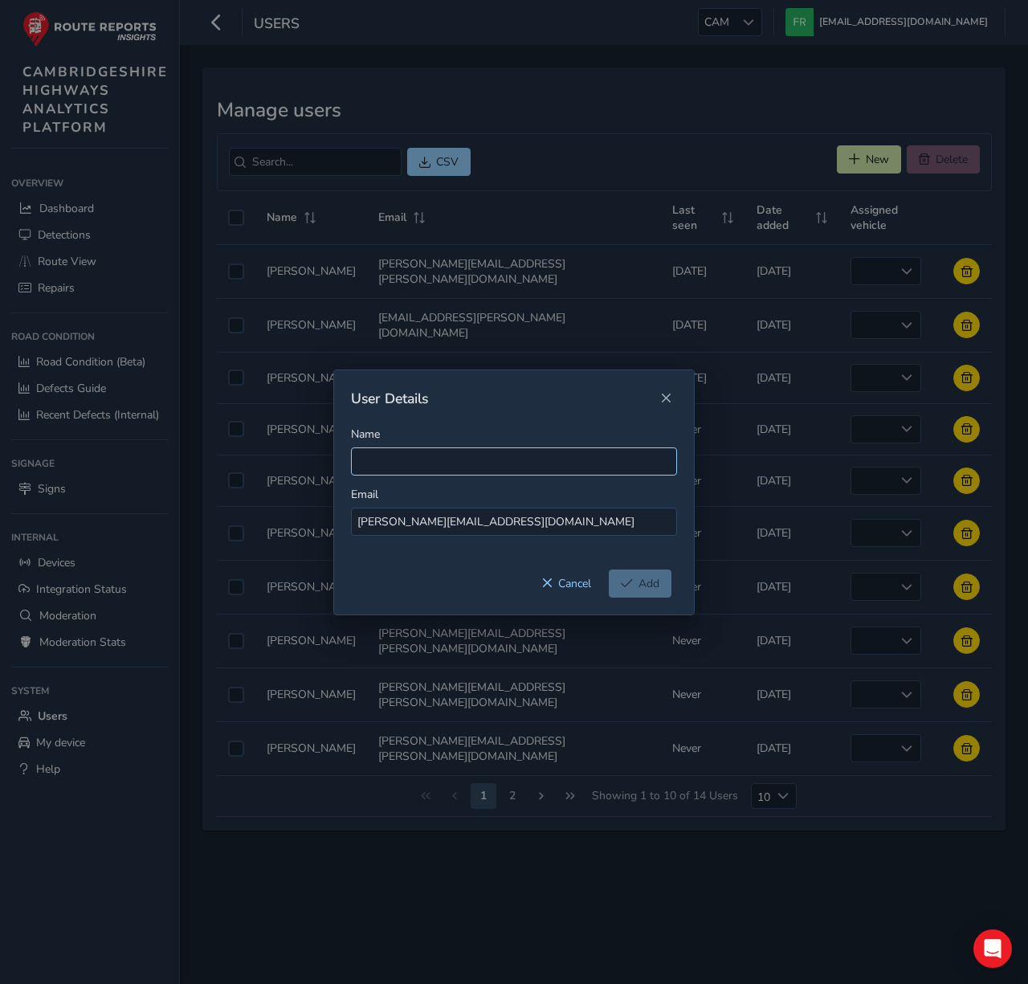
type input "[PERSON_NAME][EMAIL_ADDRESS][DOMAIN_NAME]"
click at [421, 460] on input "Name" at bounding box center [514, 461] width 326 height 28
type input "[PERSON_NAME] Spring"
click at [631, 588] on span "Add" at bounding box center [627, 582] width 12 height 11
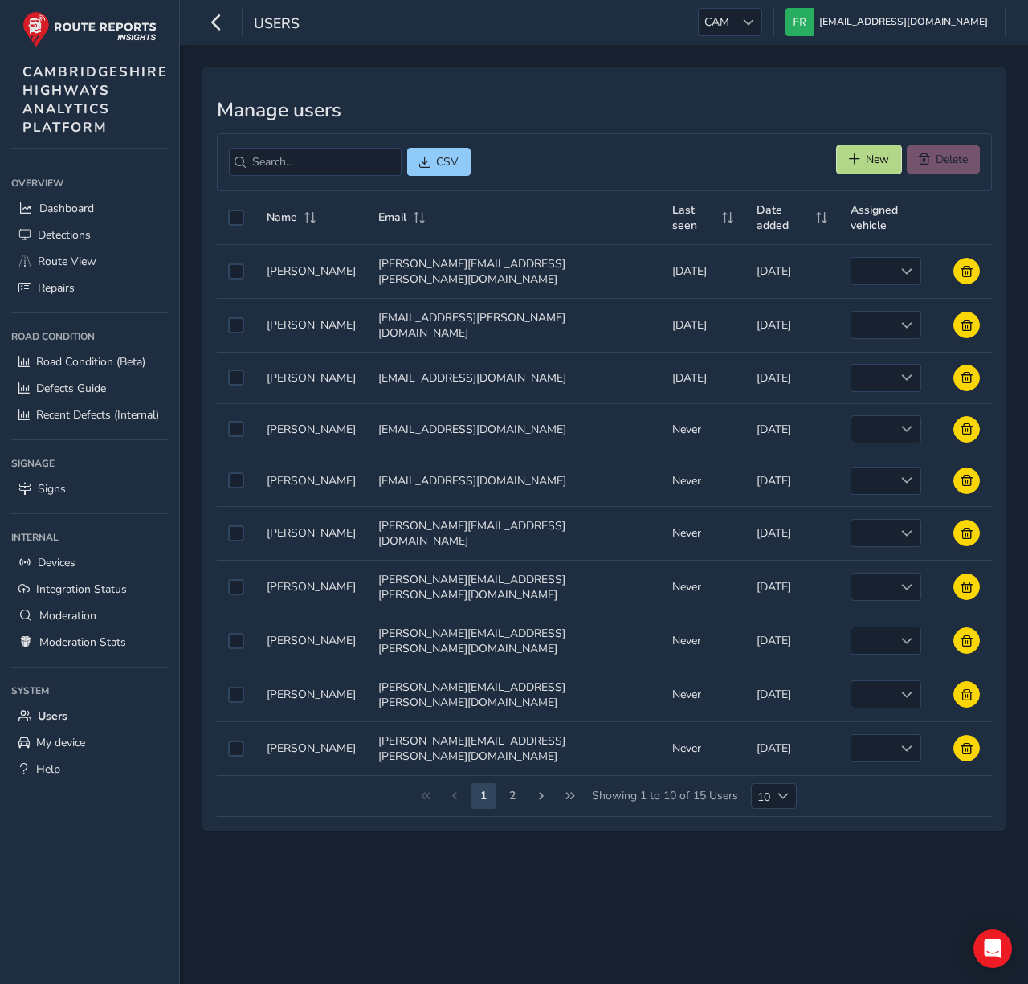
click at [885, 163] on span "New" at bounding box center [877, 159] width 23 height 15
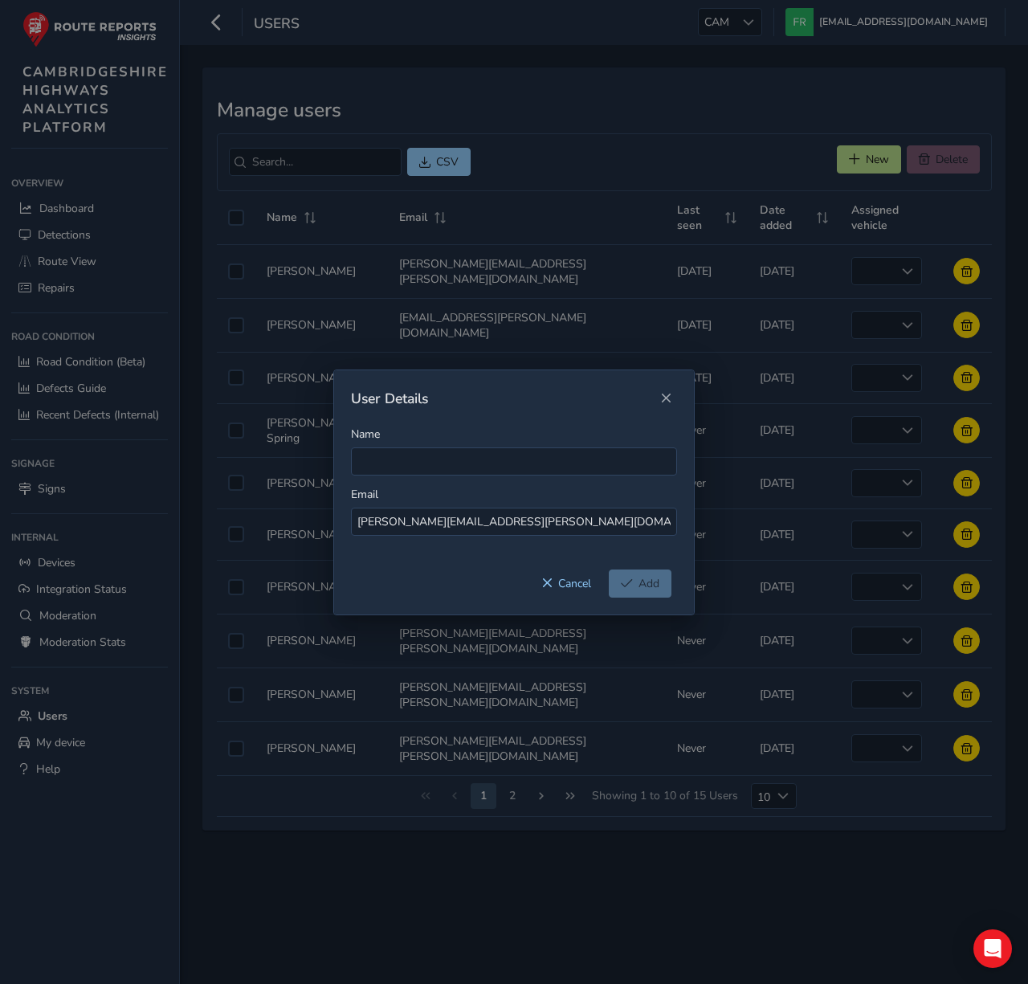
type input "[PERSON_NAME][EMAIL_ADDRESS][PERSON_NAME][DOMAIN_NAME]"
type input "[PERSON_NAME]"
click at [643, 583] on span "Add" at bounding box center [648, 583] width 21 height 15
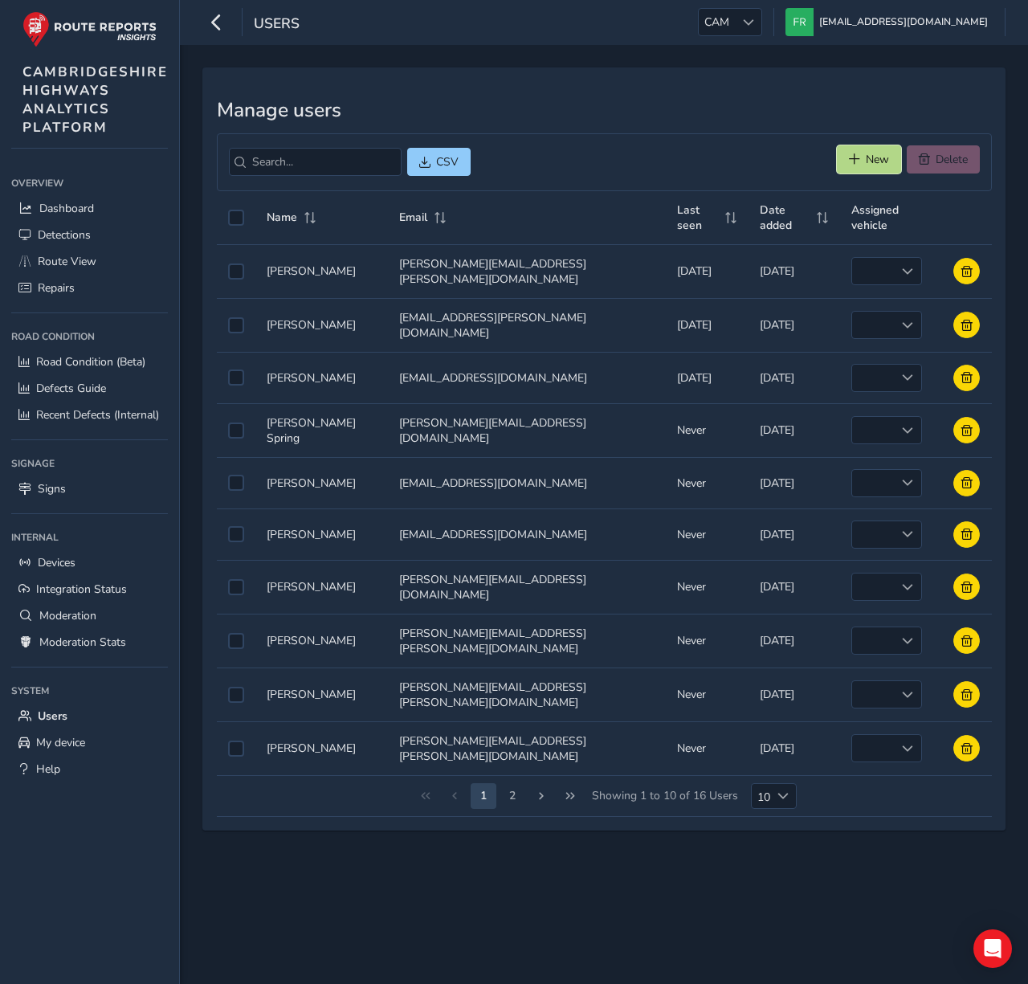
click at [857, 155] on span "New" at bounding box center [854, 158] width 11 height 11
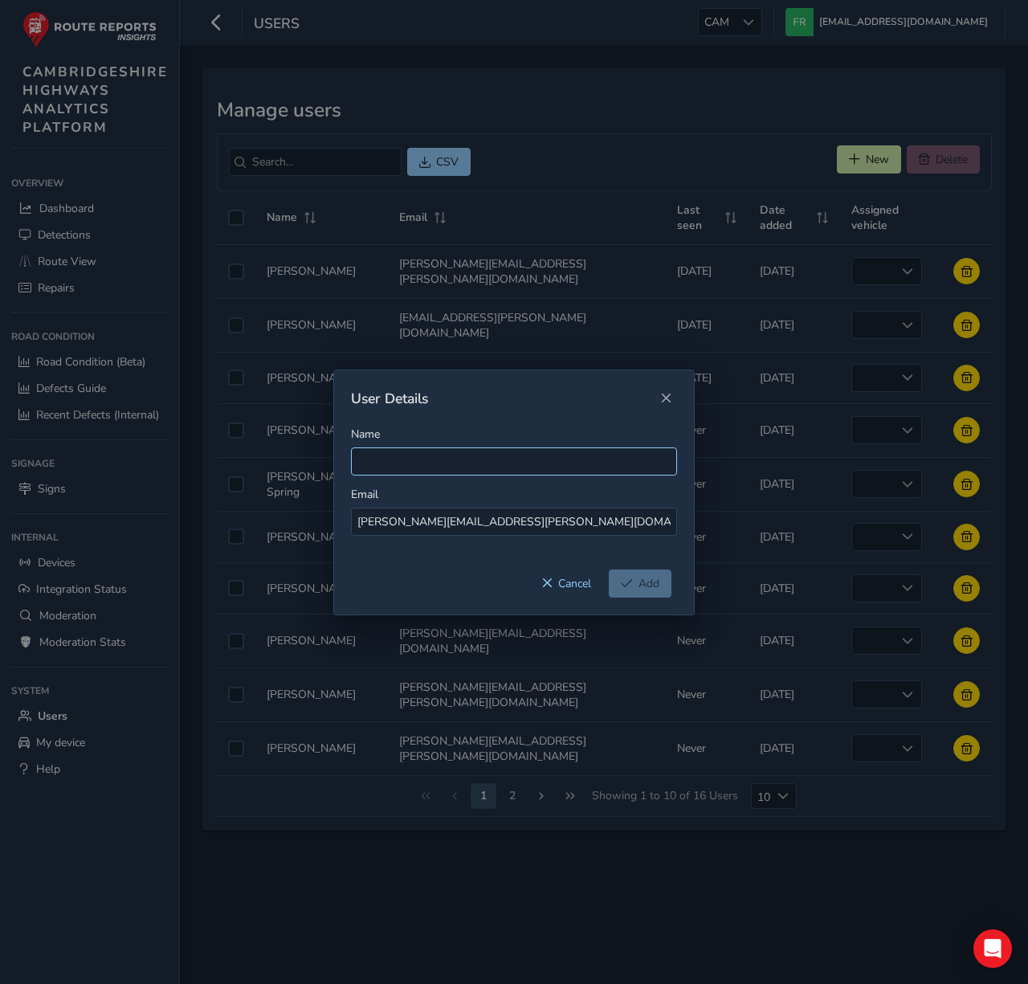
type input "[PERSON_NAME][EMAIL_ADDRESS][PERSON_NAME][DOMAIN_NAME]"
click at [557, 470] on input "Name" at bounding box center [514, 461] width 326 height 28
click at [369, 521] on input "[PERSON_NAME][EMAIL_ADDRESS][PERSON_NAME][DOMAIN_NAME]" at bounding box center [514, 521] width 326 height 28
click at [409, 465] on input "Name" at bounding box center [514, 461] width 326 height 28
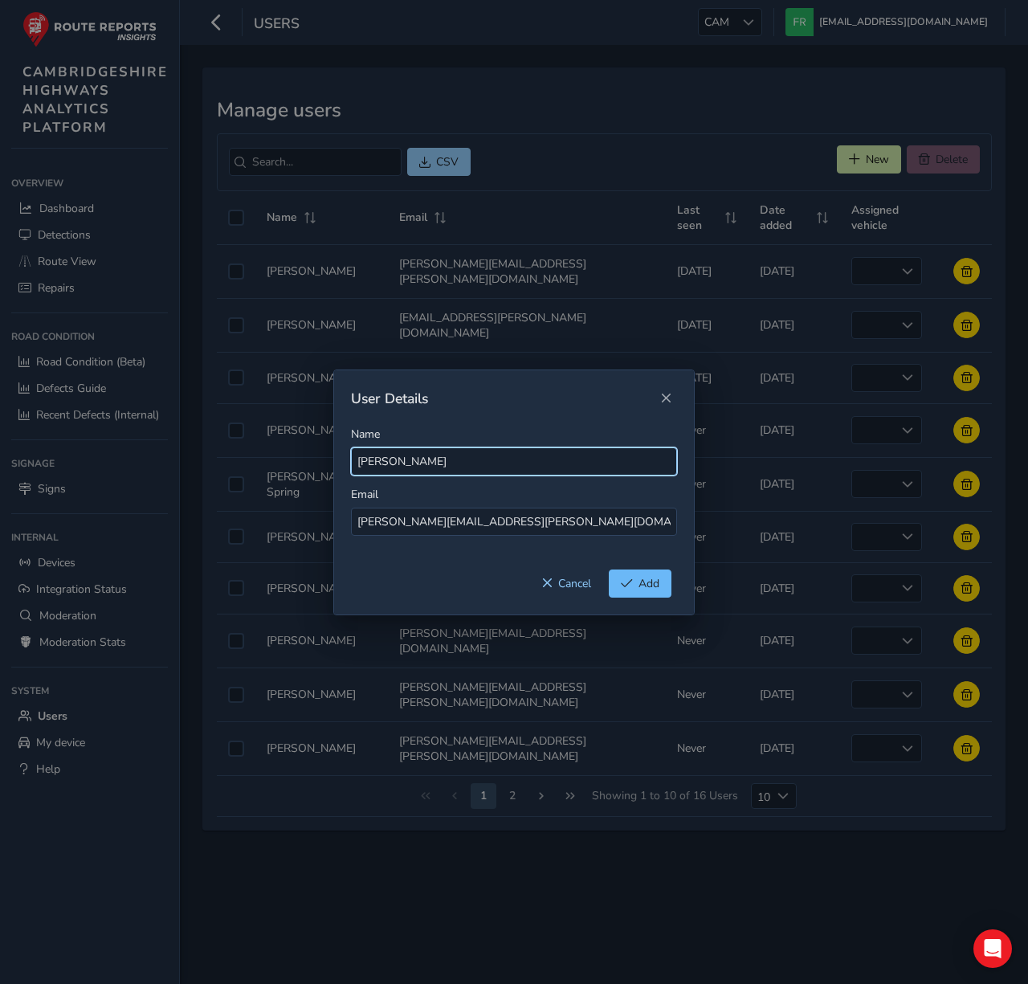
type input "[PERSON_NAME]"
click at [652, 588] on span "Add" at bounding box center [648, 583] width 21 height 15
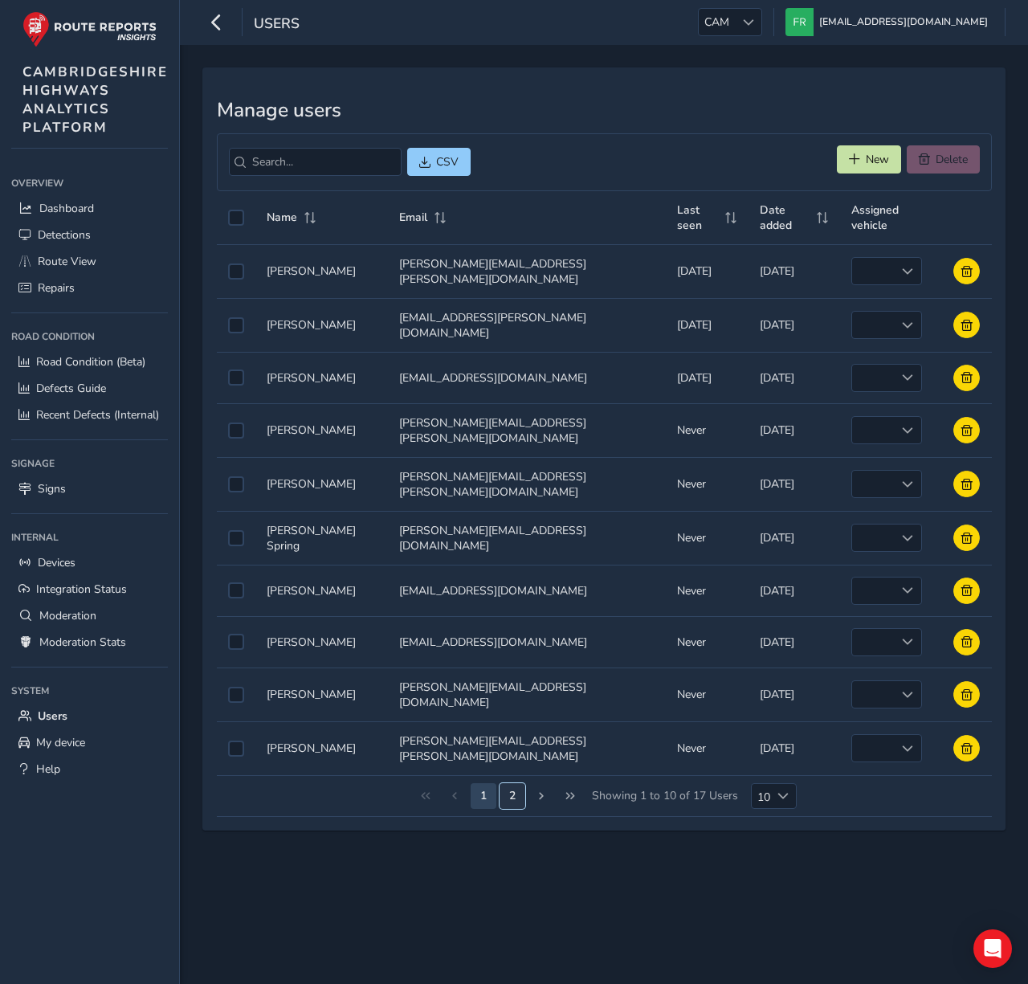
click at [507, 783] on button "2" at bounding box center [512, 796] width 26 height 26
